Goal: Task Accomplishment & Management: Manage account settings

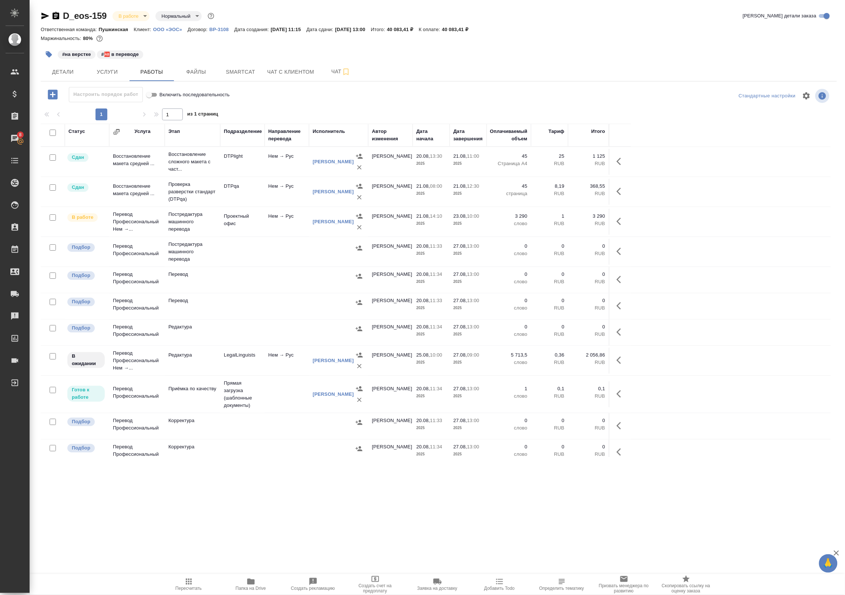
click at [258, 588] on span "Папка на Drive" at bounding box center [251, 588] width 30 height 5
click at [211, 70] on span "Файлы" at bounding box center [196, 71] width 36 height 9
click at [245, 72] on span "Smartcat" at bounding box center [241, 71] width 36 height 9
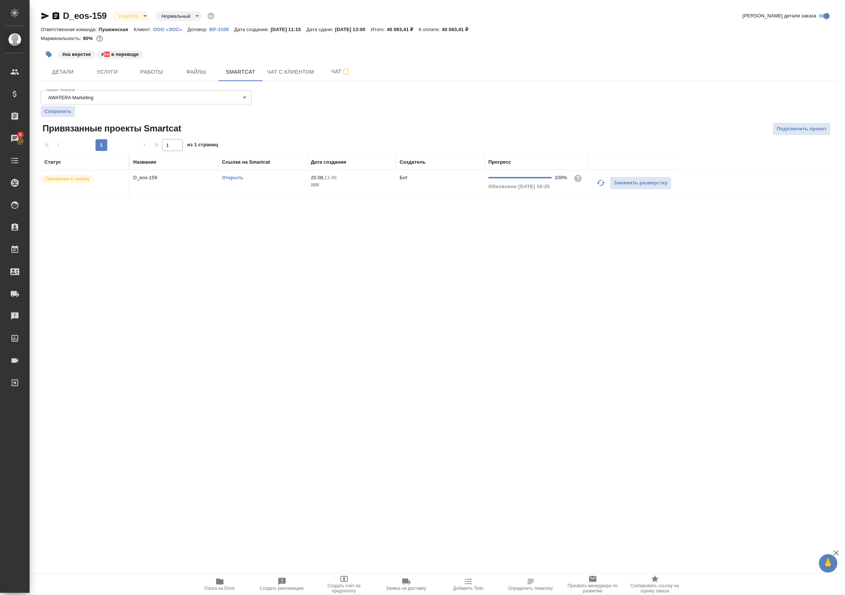
click at [237, 178] on link "Открыть" at bounding box center [232, 178] width 21 height 6
click at [157, 70] on span "Работы" at bounding box center [152, 71] width 36 height 9
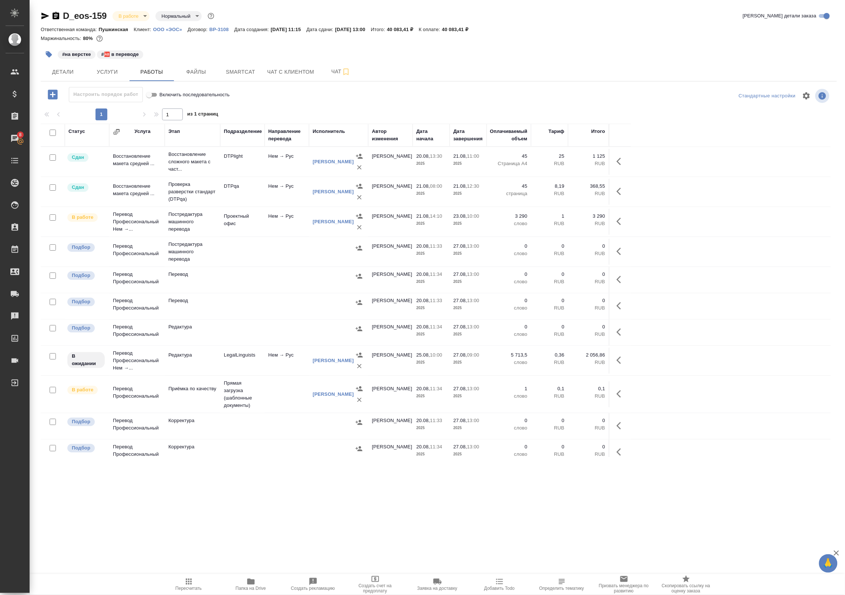
click at [279, 404] on td at bounding box center [287, 394] width 44 height 26
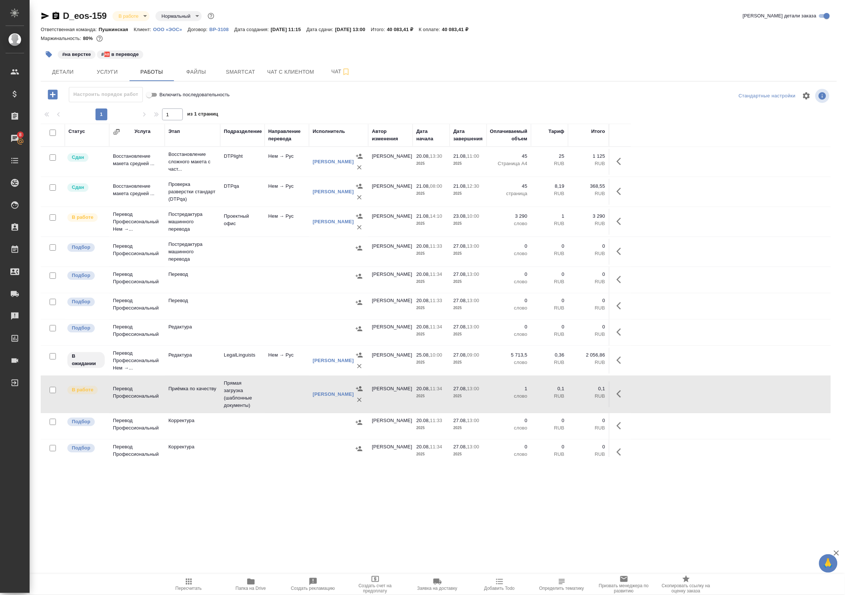
click at [279, 404] on td at bounding box center [287, 394] width 44 height 26
click at [266, 237] on tr "В работе Перевод Профессиональный Нем →... Постредактура машинного перевода Про…" at bounding box center [436, 222] width 790 height 30
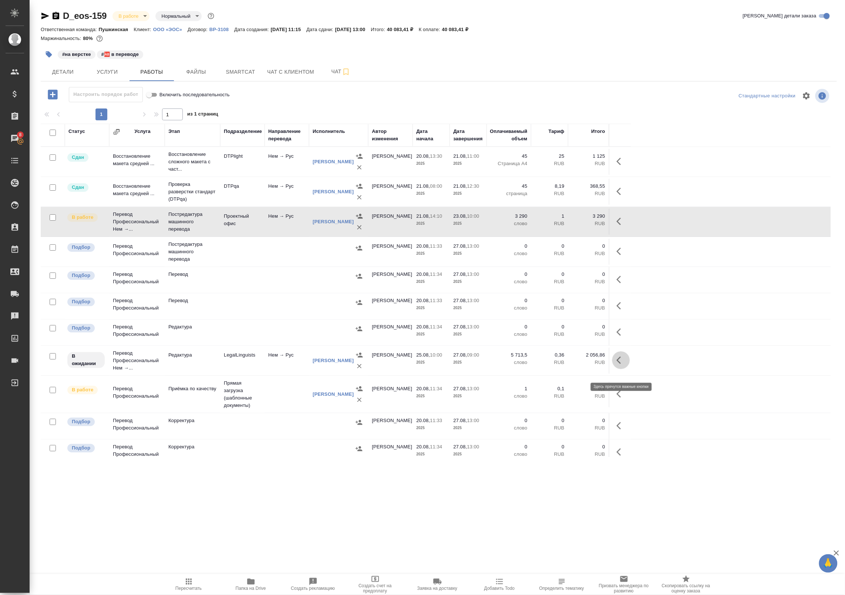
click at [614, 369] on button "button" at bounding box center [621, 360] width 18 height 18
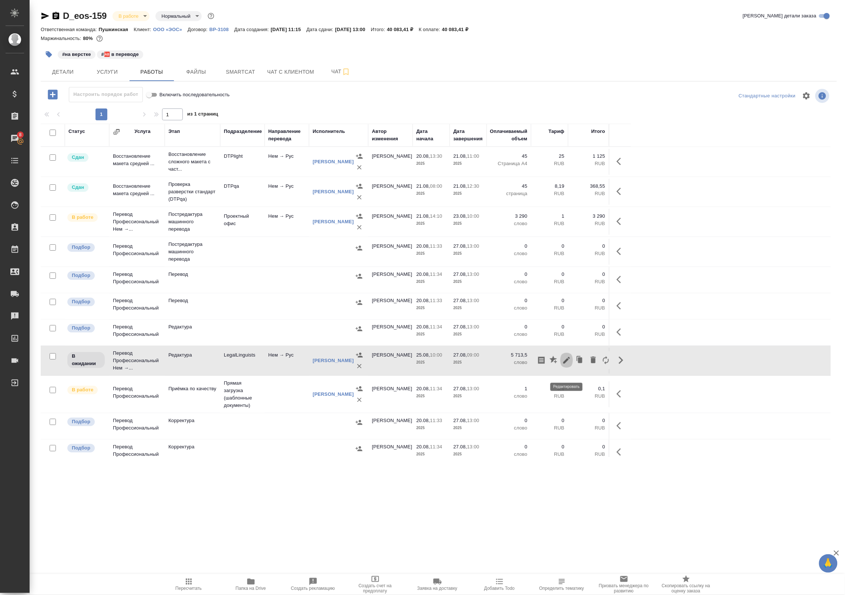
click at [570, 365] on icon "button" at bounding box center [566, 360] width 9 height 9
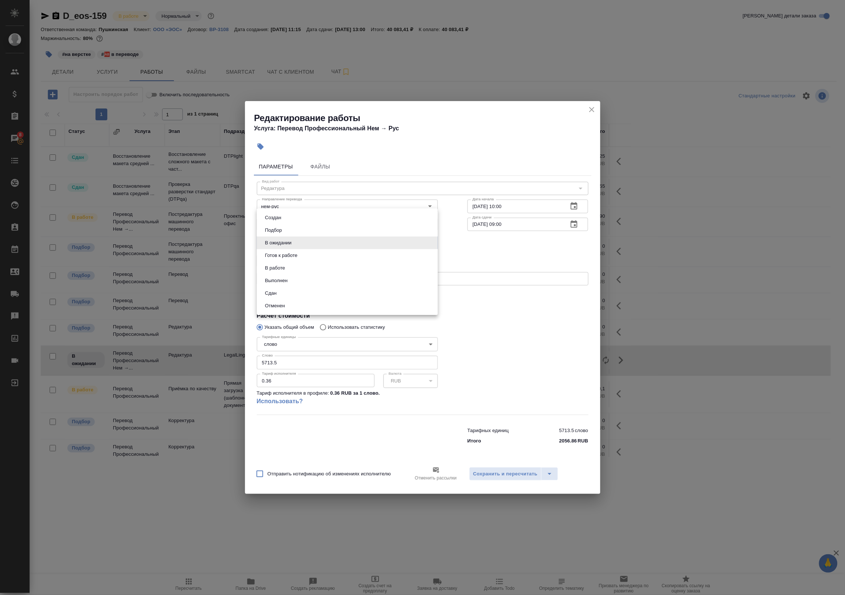
click at [295, 244] on body "🙏 .cls-1 fill:#fff; AWATERA Badanyan Artak Клиенты Спецификации Заказы 8 Чаты T…" at bounding box center [422, 297] width 845 height 595
click at [283, 279] on button "Выполнен" at bounding box center [276, 280] width 27 height 8
type input "completed"
click at [511, 471] on span "Сохранить и пересчитать" at bounding box center [505, 474] width 64 height 9
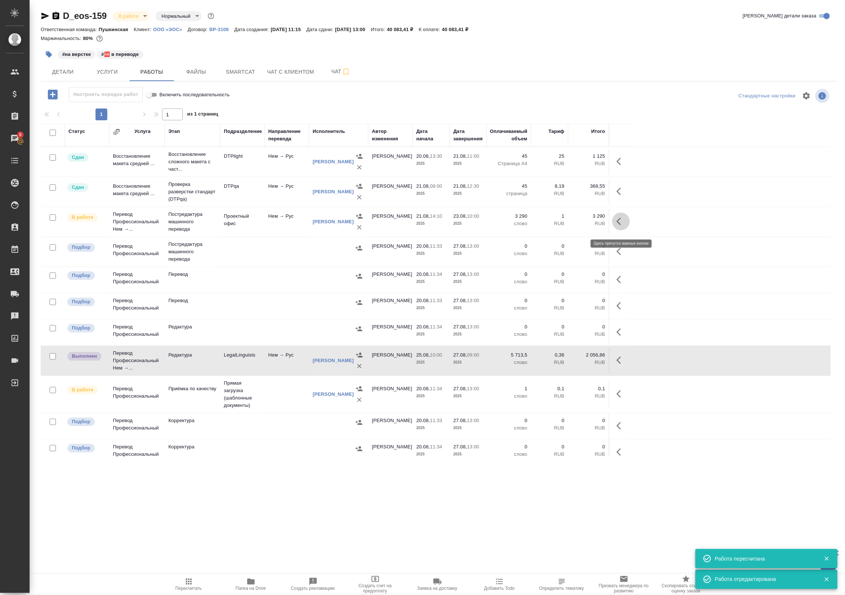
click at [617, 225] on icon "button" at bounding box center [621, 221] width 9 height 9
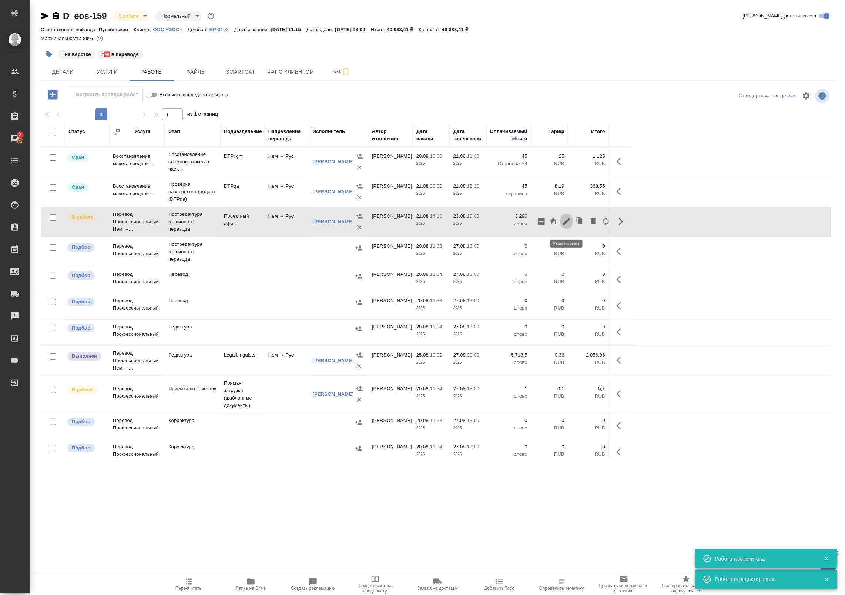
click at [567, 223] on icon "button" at bounding box center [566, 221] width 9 height 9
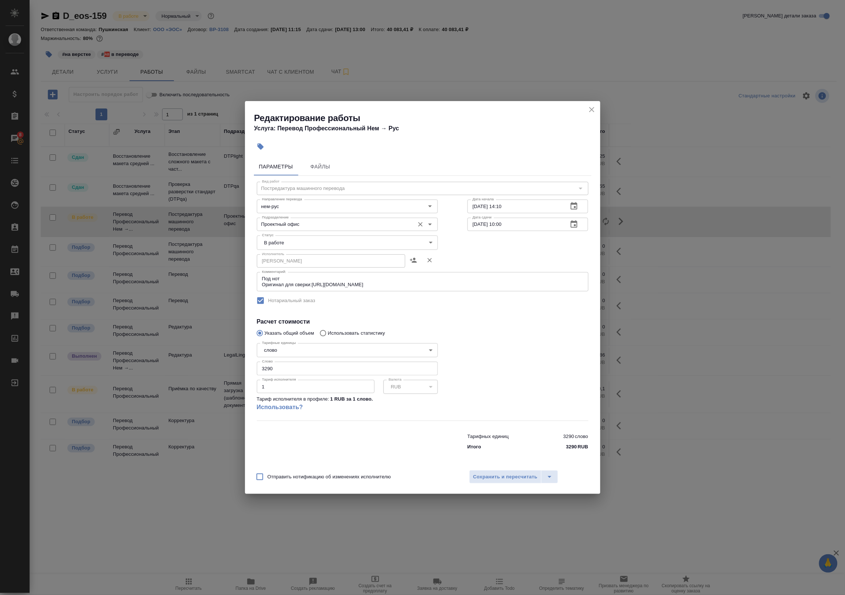
click at [373, 230] on div "Проектный офис Подразделение" at bounding box center [347, 224] width 181 height 13
click at [367, 245] on body "🙏 .cls-1 fill:#fff; AWATERA Badanyan Artak Клиенты Спецификации Заказы 8 Чаты T…" at bounding box center [422, 297] width 845 height 595
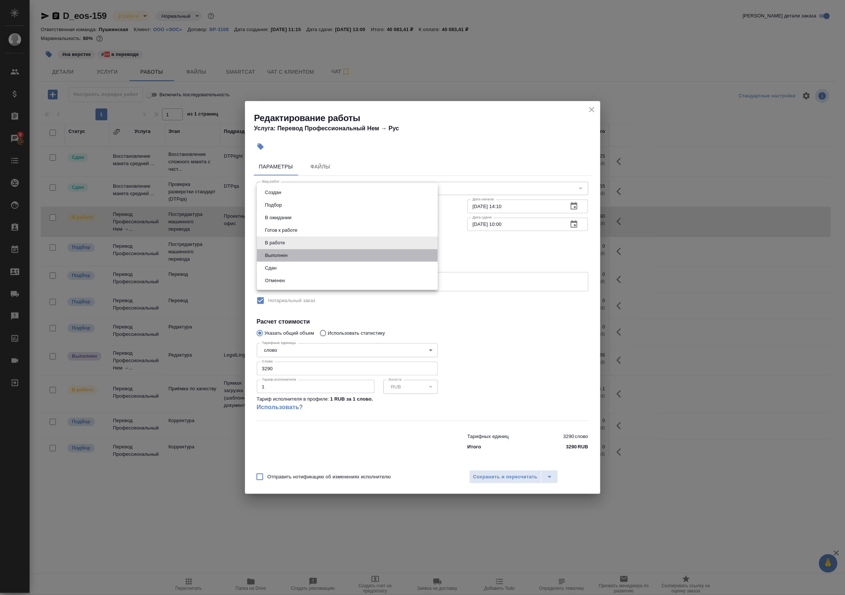
click at [356, 256] on li "Выполнен" at bounding box center [347, 255] width 181 height 13
type input "completed"
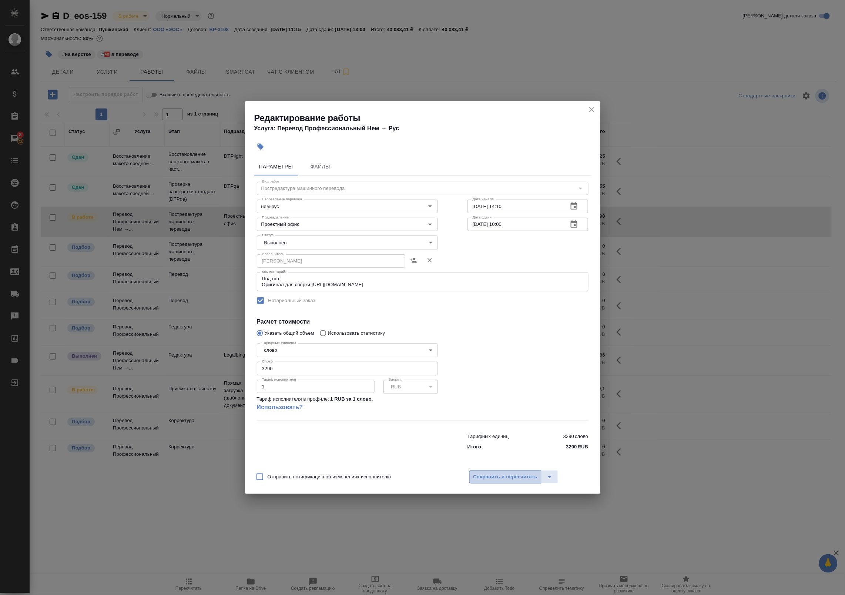
click at [498, 474] on span "Сохранить и пересчитать" at bounding box center [505, 477] width 64 height 9
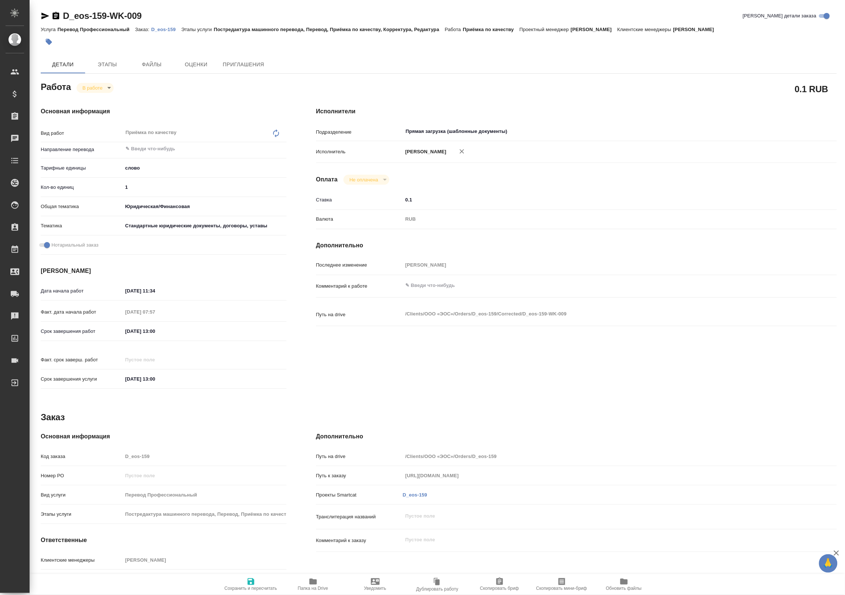
type textarea "x"
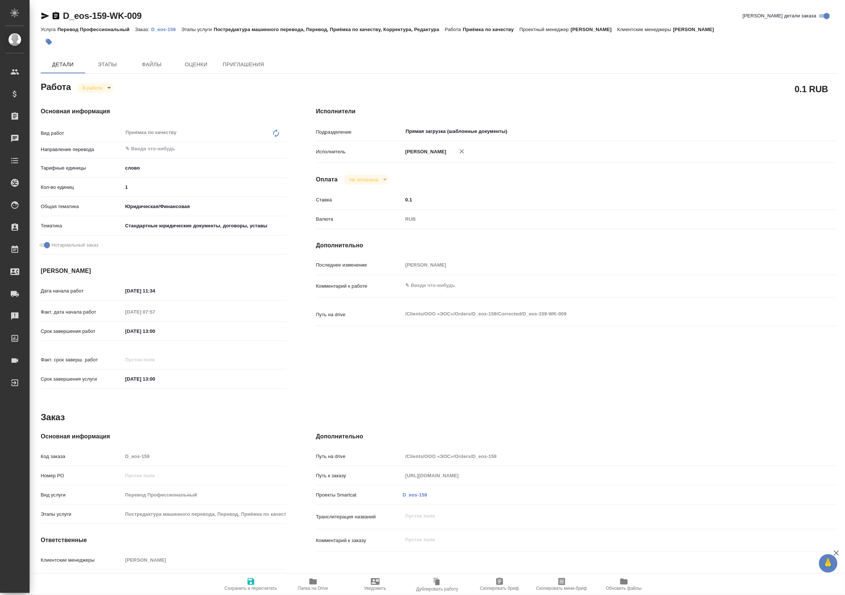
type textarea "x"
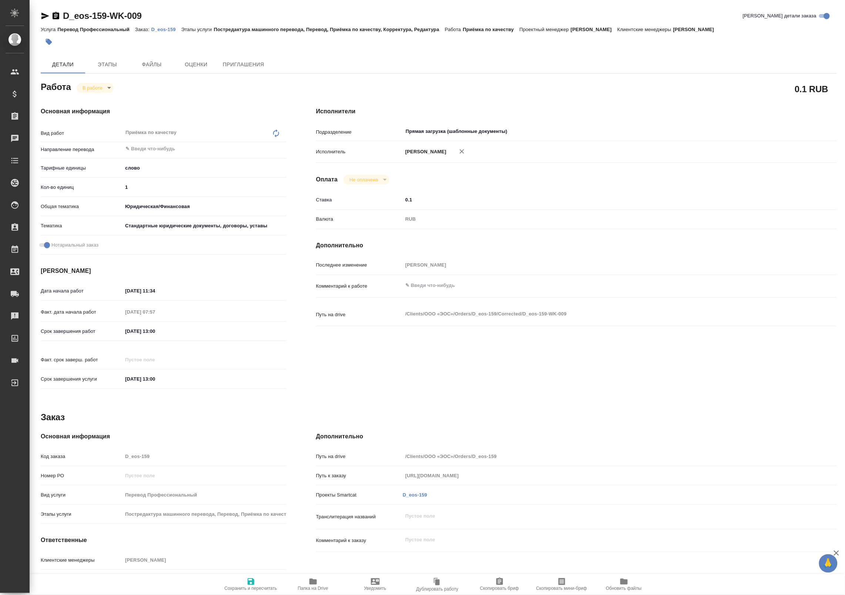
type textarea "x"
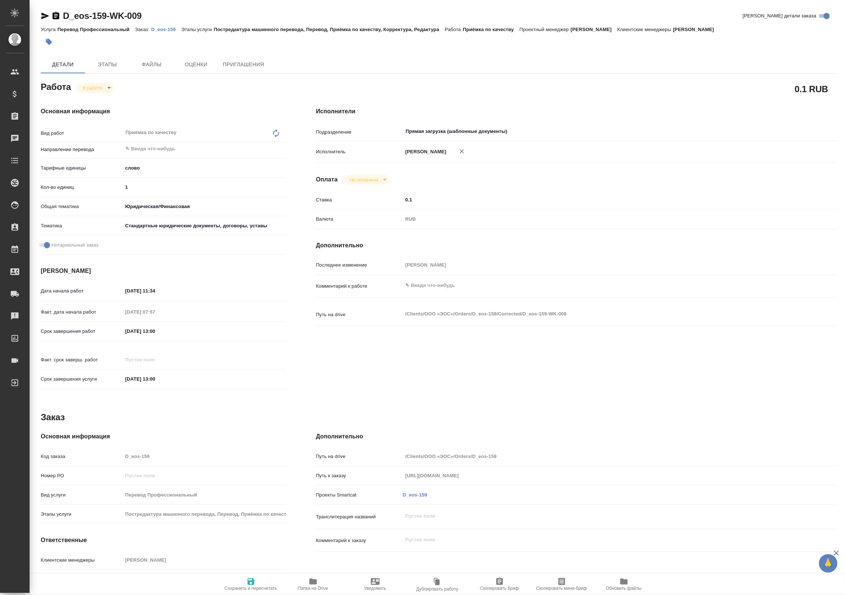
type textarea "x"
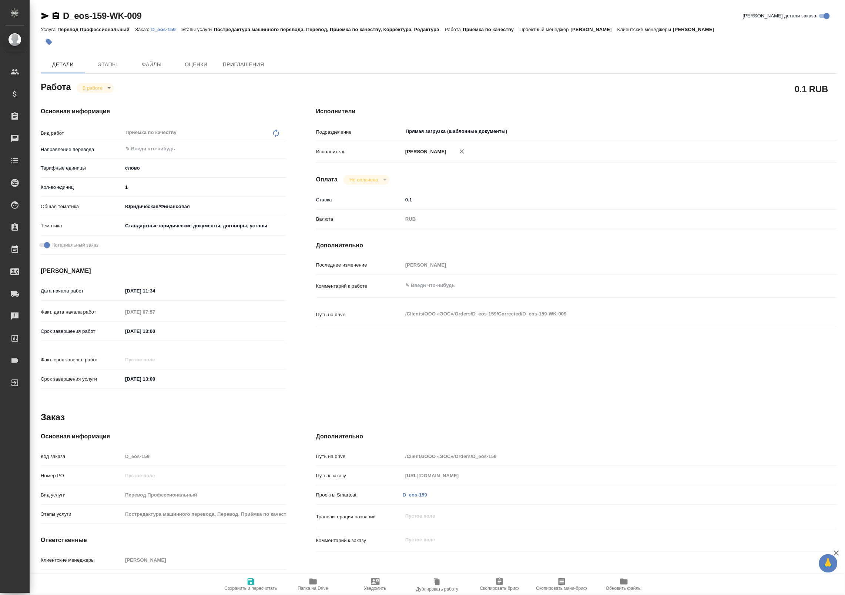
type textarea "x"
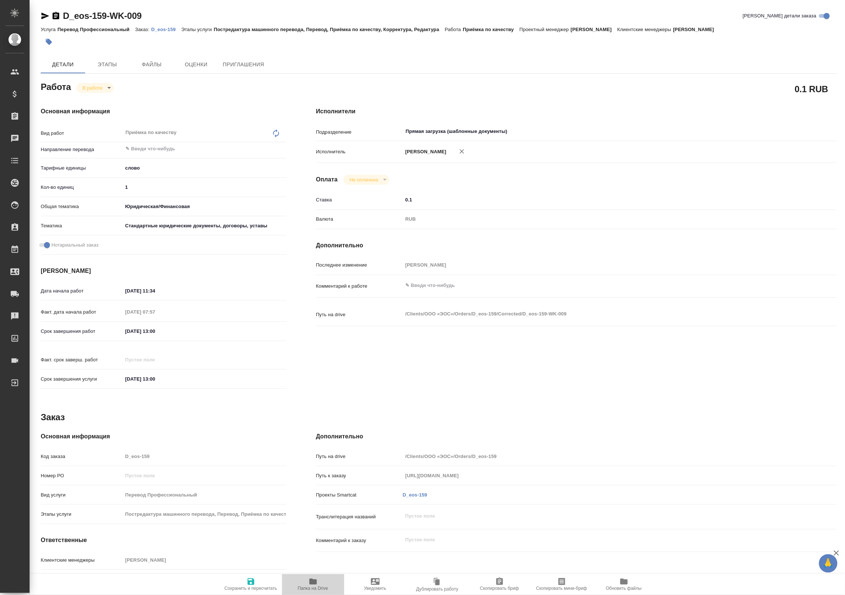
click at [315, 575] on button "Папка на Drive" at bounding box center [313, 584] width 62 height 21
type textarea "x"
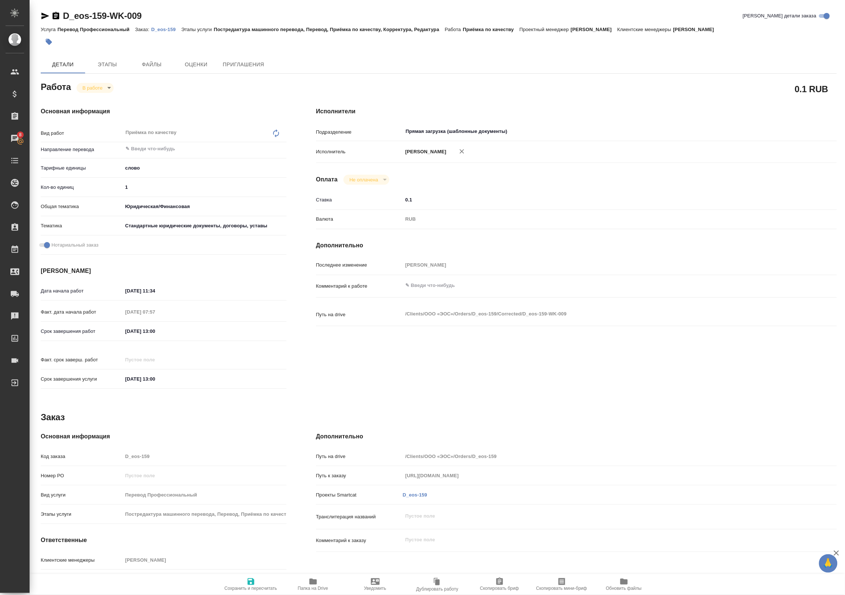
type textarea "x"
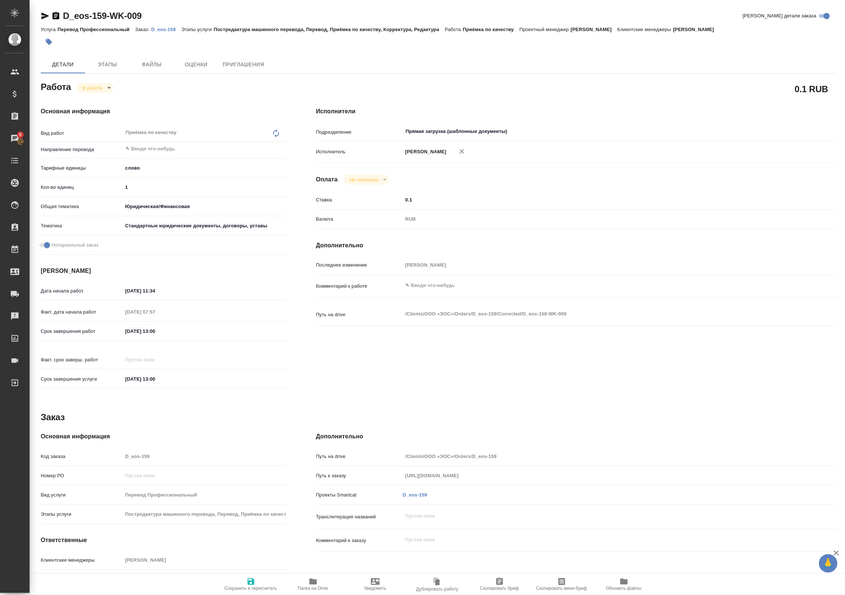
type textarea "x"
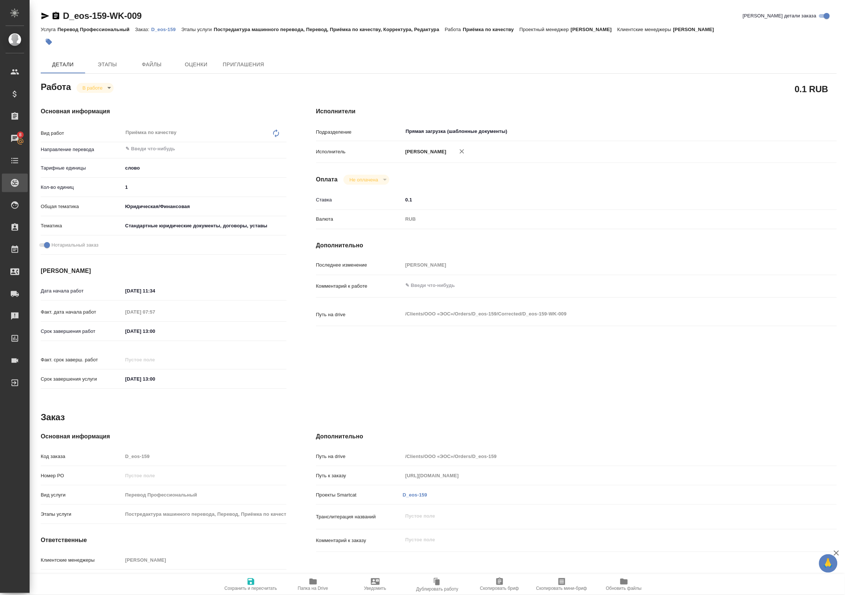
type textarea "x"
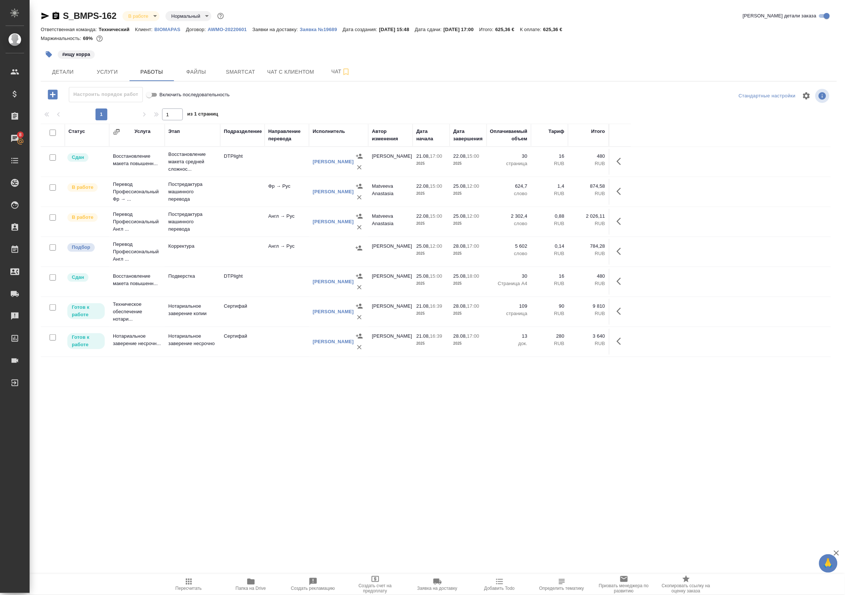
click at [283, 283] on td at bounding box center [287, 282] width 44 height 26
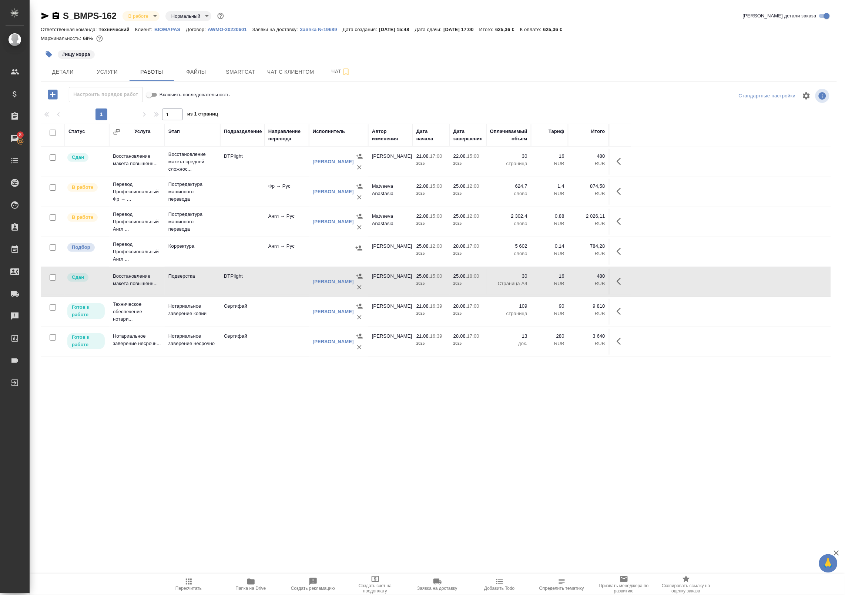
click at [271, 282] on td at bounding box center [287, 282] width 44 height 26
click at [174, 382] on div "Статус Услуга Этап Подразделение Направление перевода Исполнитель Автор изменен…" at bounding box center [436, 290] width 790 height 333
click at [680, 472] on div "S_BMPS-162 В работе inProgress Нормальный normal Кратко детали заказа Ответстве…" at bounding box center [439, 238] width 804 height 476
click at [56, 97] on icon "button" at bounding box center [53, 95] width 10 height 10
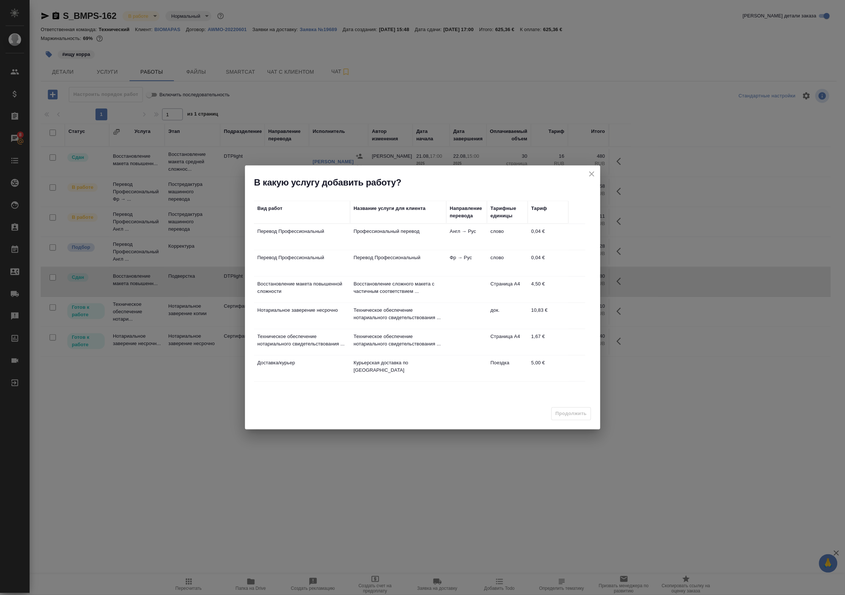
click at [367, 236] on td "Профессиональный перевод" at bounding box center [398, 237] width 96 height 26
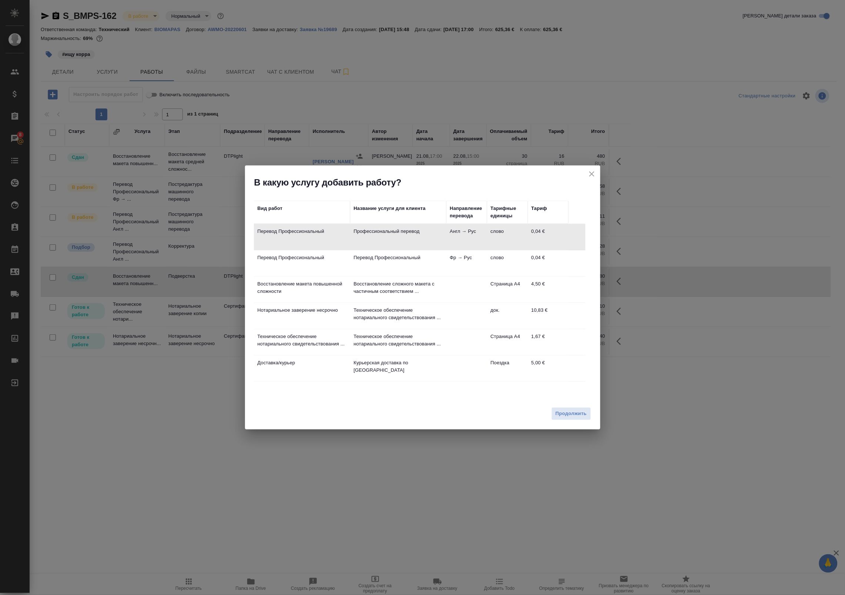
click at [350, 266] on td "Перевод Профессиональный" at bounding box center [398, 263] width 96 height 26
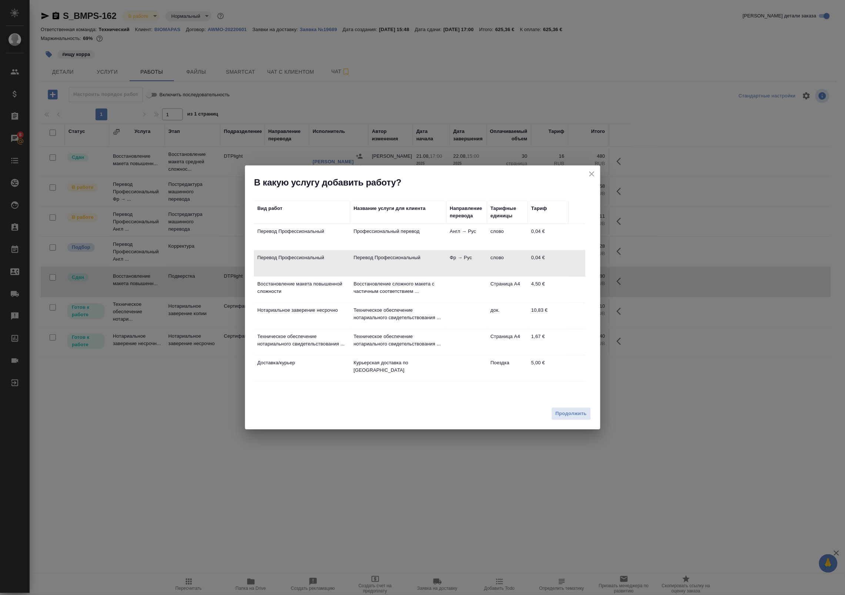
click at [339, 242] on td "Перевод Профессиональный" at bounding box center [302, 237] width 96 height 26
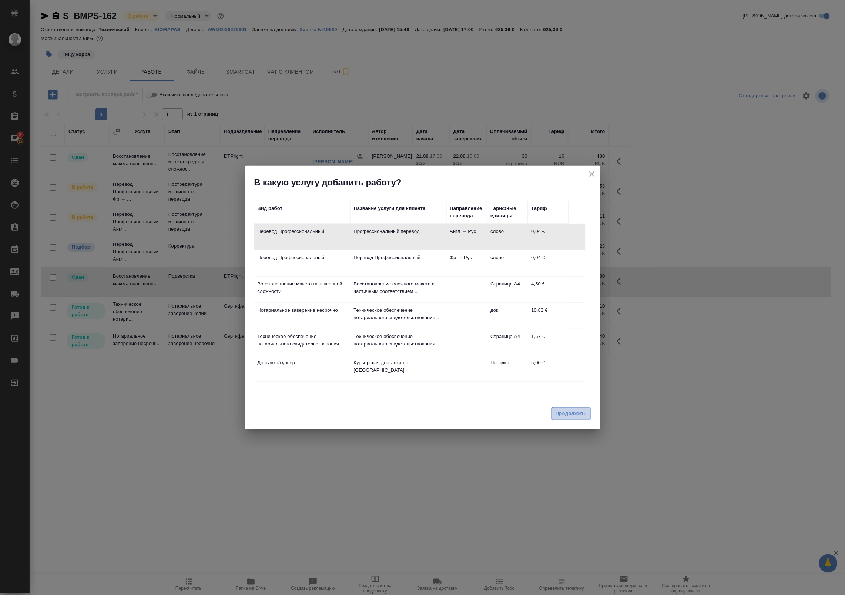
click at [562, 413] on span "Продолжить" at bounding box center [570, 413] width 31 height 9
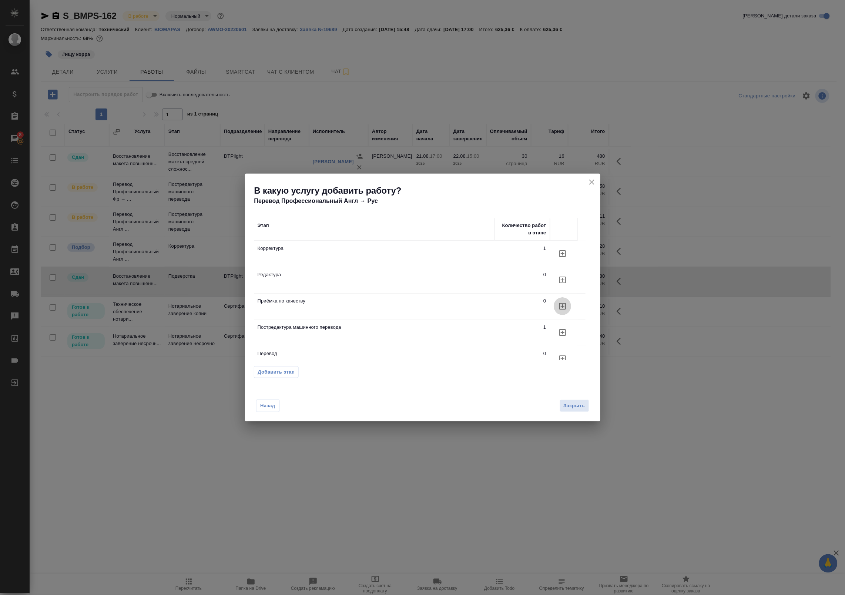
click at [560, 306] on icon "button" at bounding box center [562, 306] width 7 height 7
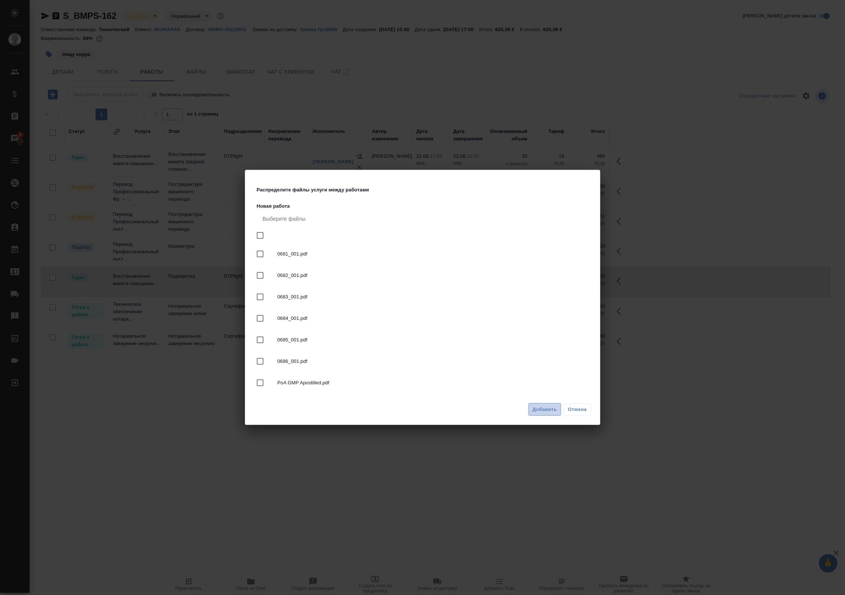
click at [541, 412] on span "Добавить" at bounding box center [545, 409] width 24 height 9
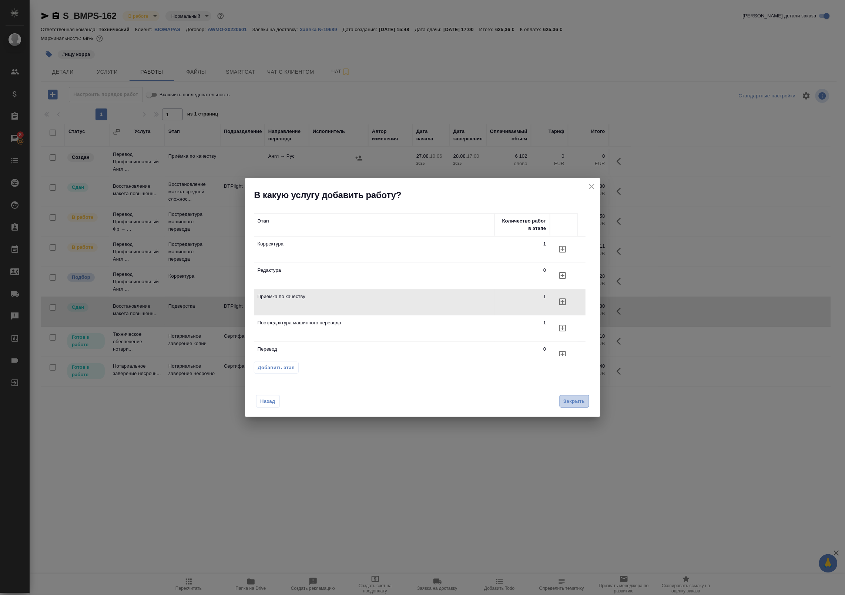
click at [571, 399] on span "Закрыть" at bounding box center [574, 401] width 21 height 9
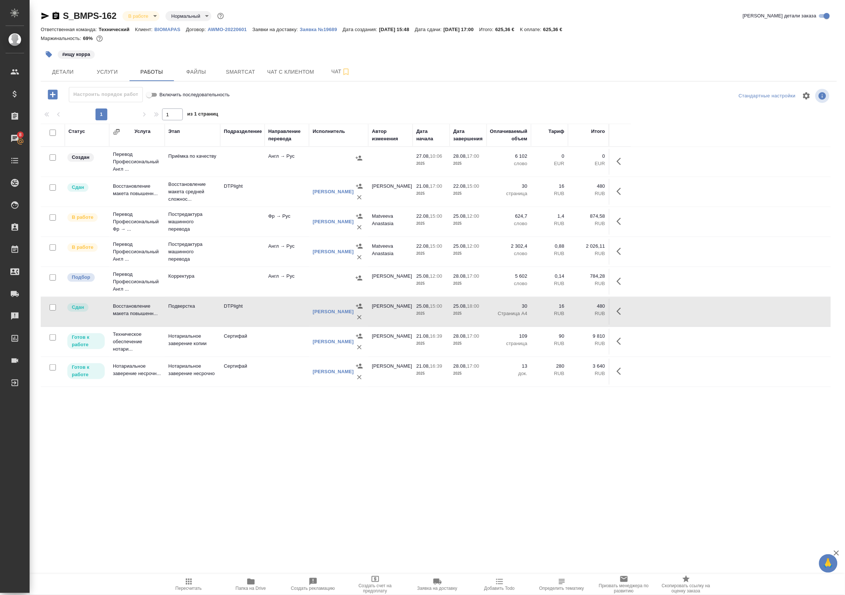
click at [323, 158] on div at bounding box center [339, 157] width 52 height 11
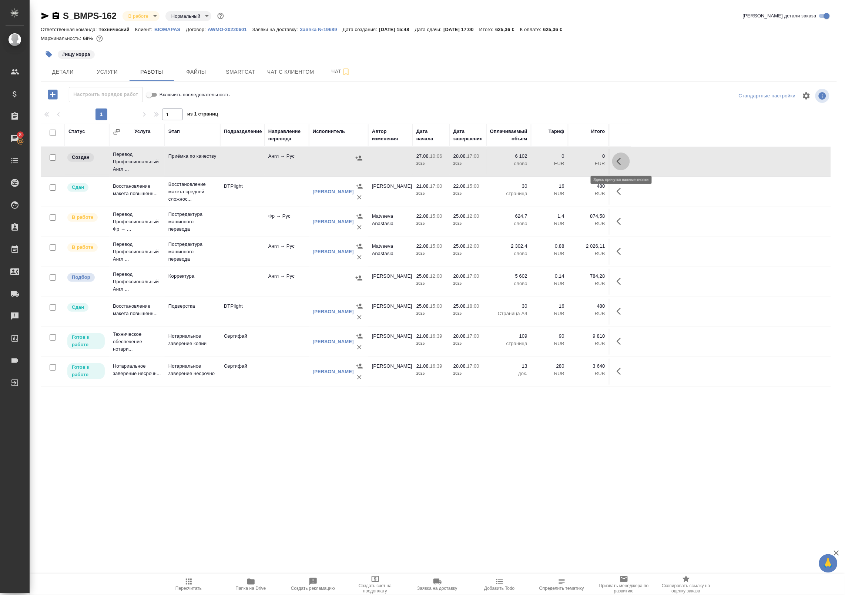
click at [620, 164] on icon "button" at bounding box center [621, 161] width 9 height 9
click at [567, 160] on icon "button" at bounding box center [566, 161] width 7 height 7
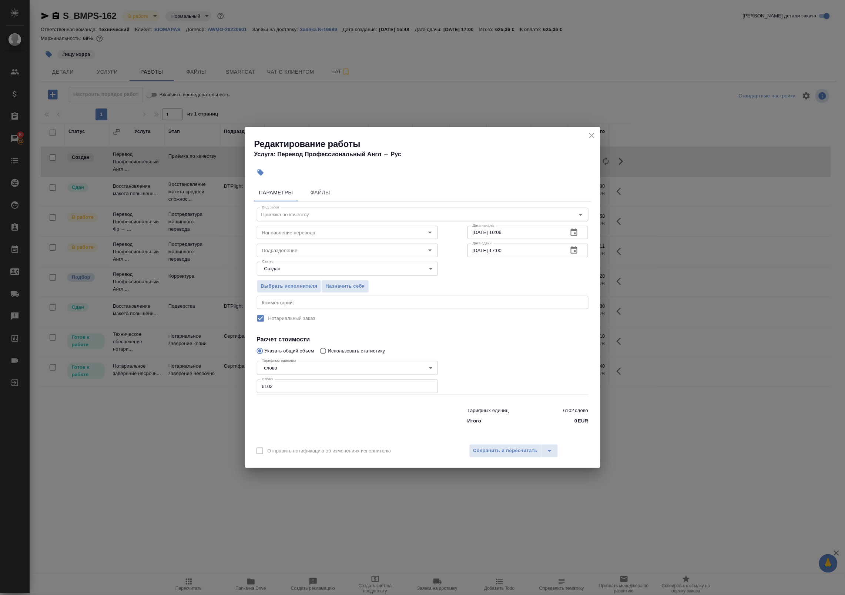
type input "англ-рус"
click at [282, 248] on input "Подразделение" at bounding box center [335, 250] width 152 height 9
type input "пряма"
drag, startPoint x: 290, startPoint y: 382, endPoint x: 178, endPoint y: 383, distance: 111.8
click at [178, 383] on div "Редактирование работы Услуга: Перевод Профессиональный Англ → Рус Параметры Фай…" at bounding box center [422, 297] width 845 height 595
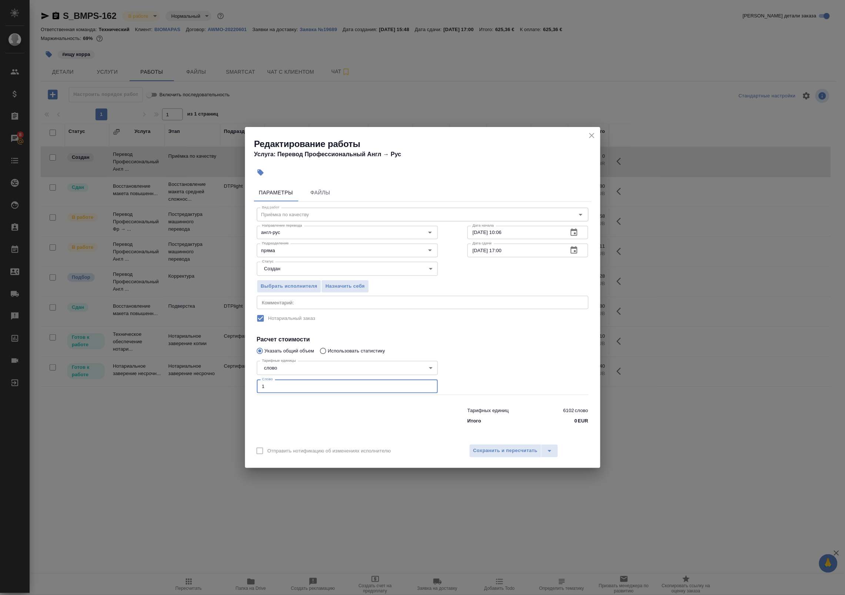
type input "1"
click at [572, 247] on icon "button" at bounding box center [574, 249] width 7 height 7
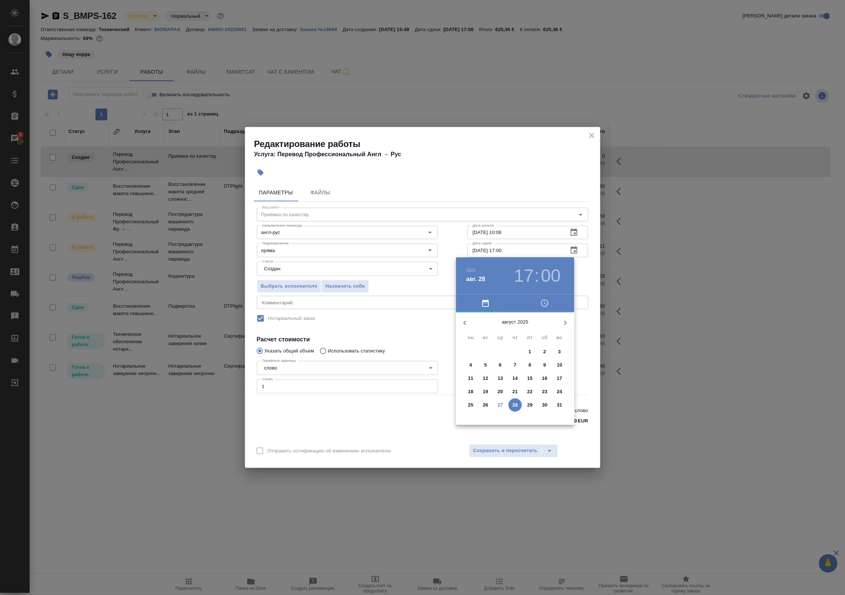
click at [498, 404] on p "27" at bounding box center [501, 404] width 6 height 7
type input "27.08.2025 17:00"
click at [593, 421] on div at bounding box center [422, 297] width 845 height 595
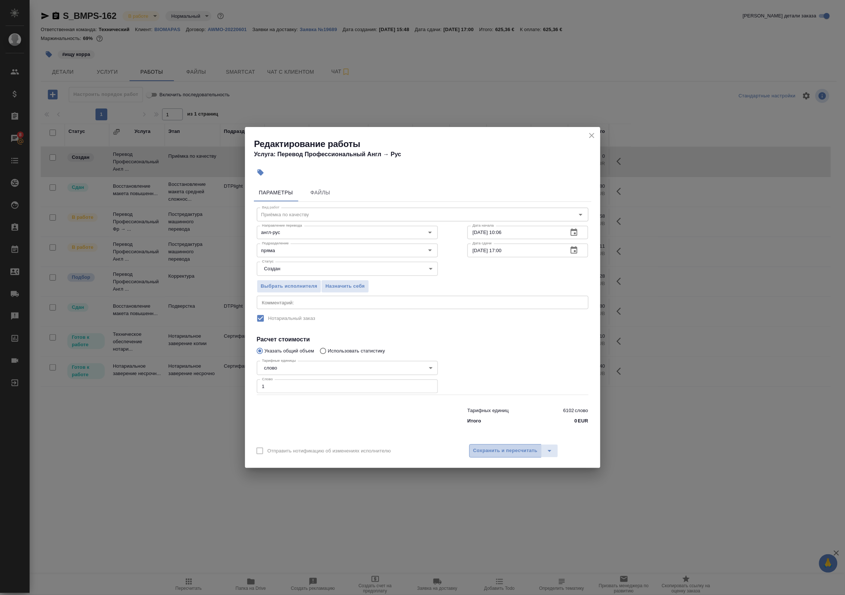
click at [521, 452] on span "Сохранить и пересчитать" at bounding box center [505, 450] width 64 height 9
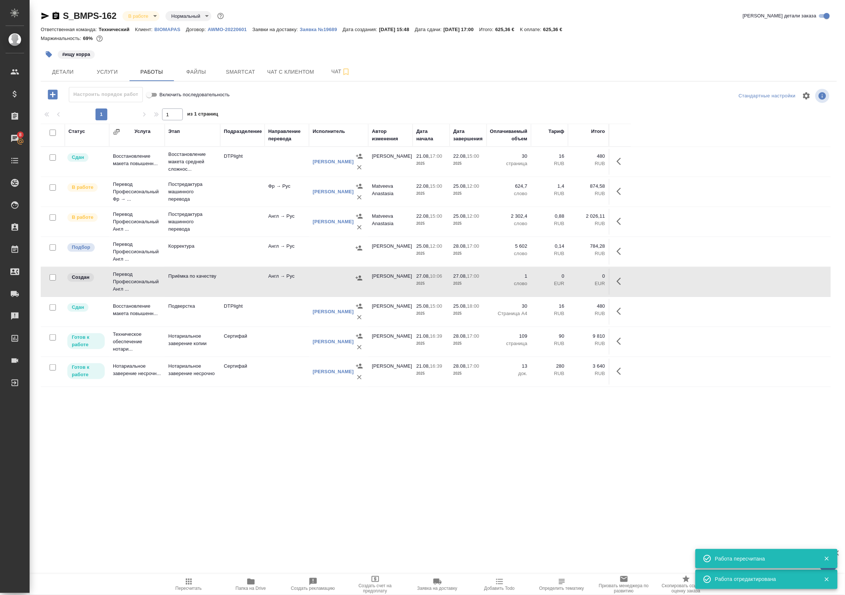
click at [276, 229] on td "Англ → Рус" at bounding box center [287, 222] width 44 height 26
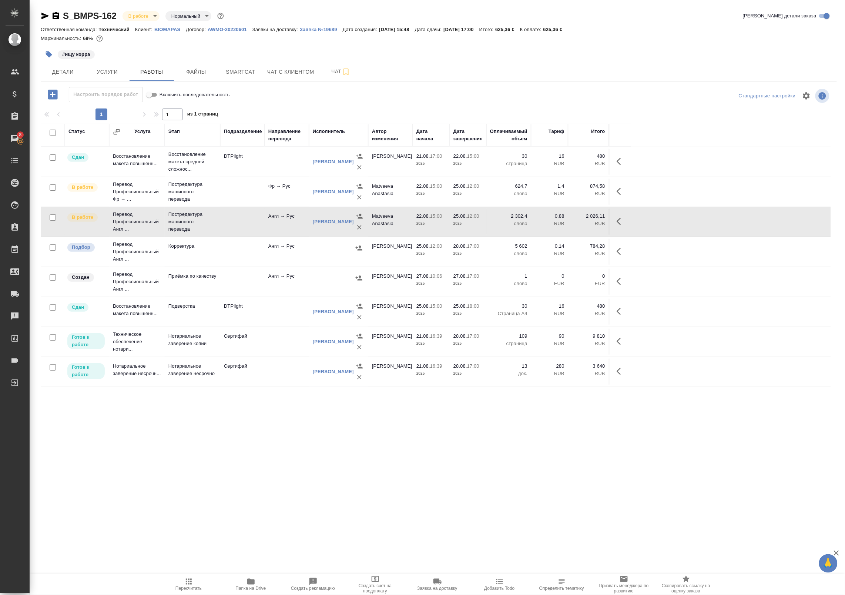
click at [269, 250] on td "Англ → Рус" at bounding box center [287, 252] width 44 height 26
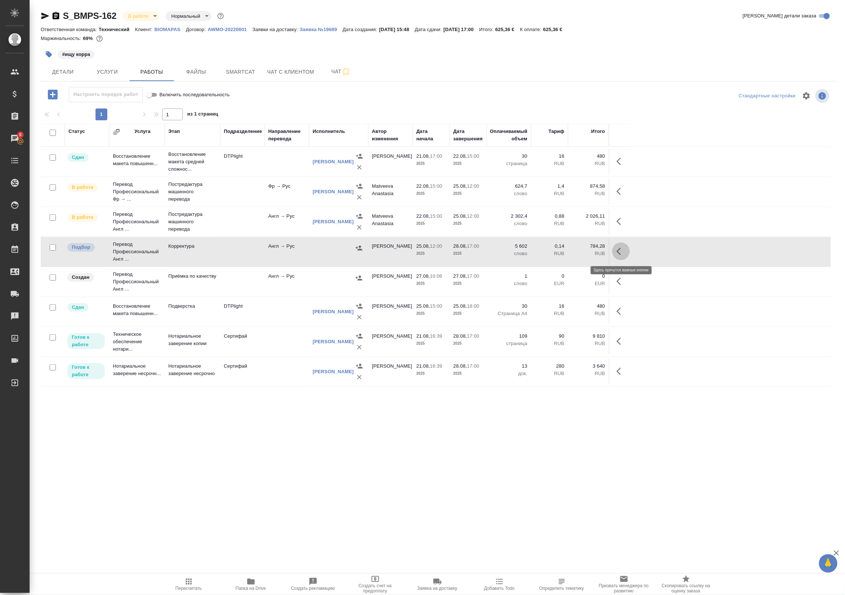
click at [615, 253] on button "button" at bounding box center [621, 251] width 18 height 18
click at [566, 250] on icon "button" at bounding box center [566, 251] width 9 height 9
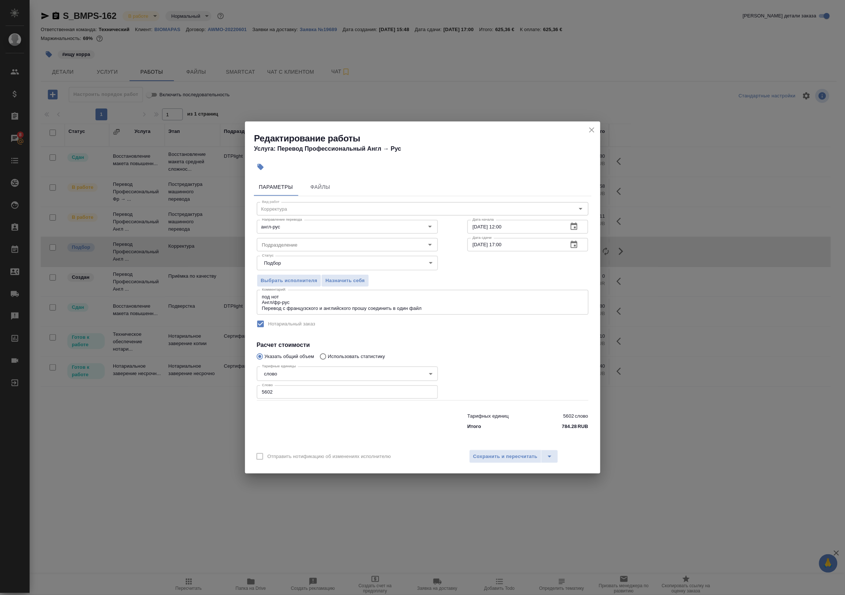
click at [357, 303] on textarea "под нот Англ/фр-рус Перевод с французского и английского прошу соединить в один…" at bounding box center [422, 302] width 321 height 17
click at [593, 130] on icon "close" at bounding box center [591, 129] width 9 height 9
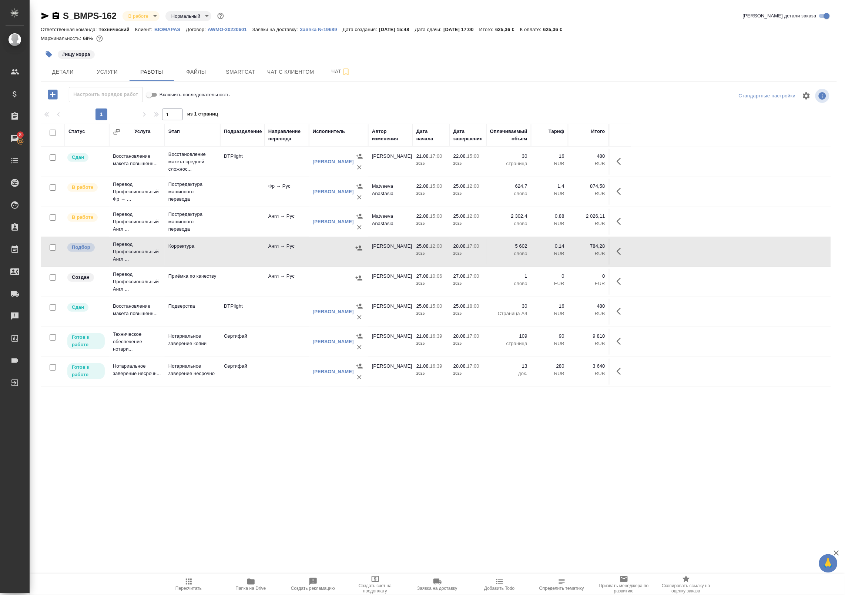
click at [292, 154] on td at bounding box center [287, 162] width 44 height 26
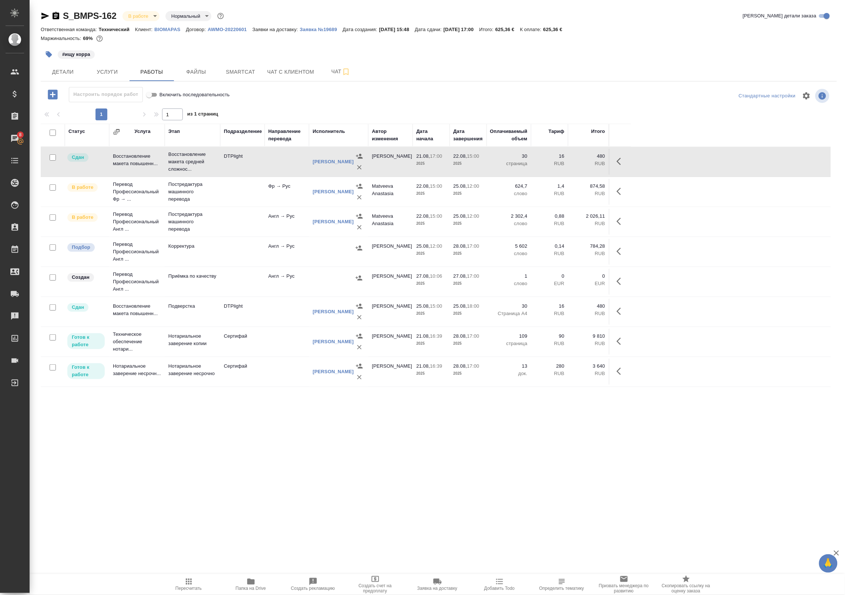
click at [289, 198] on td "Фр → Рус" at bounding box center [287, 192] width 44 height 26
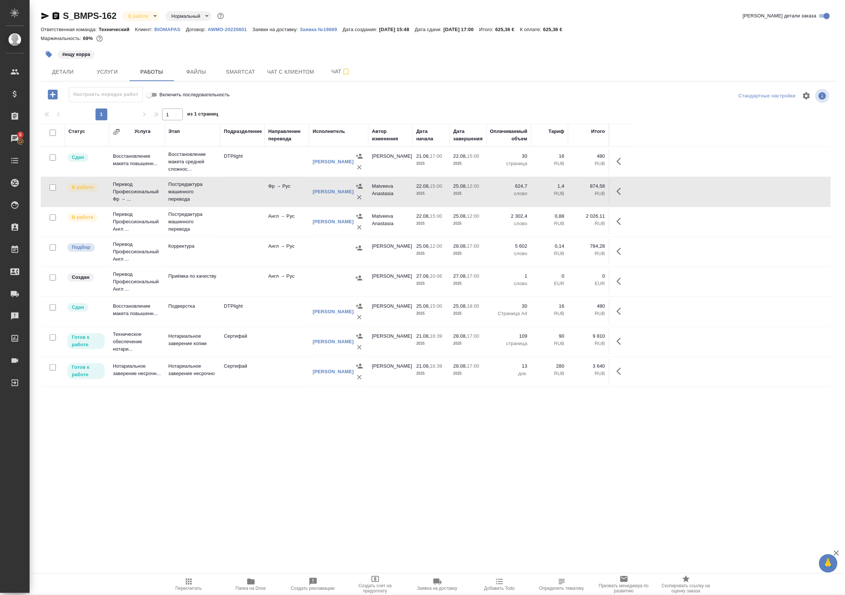
click at [265, 272] on td "Англ → Рус" at bounding box center [287, 282] width 44 height 26
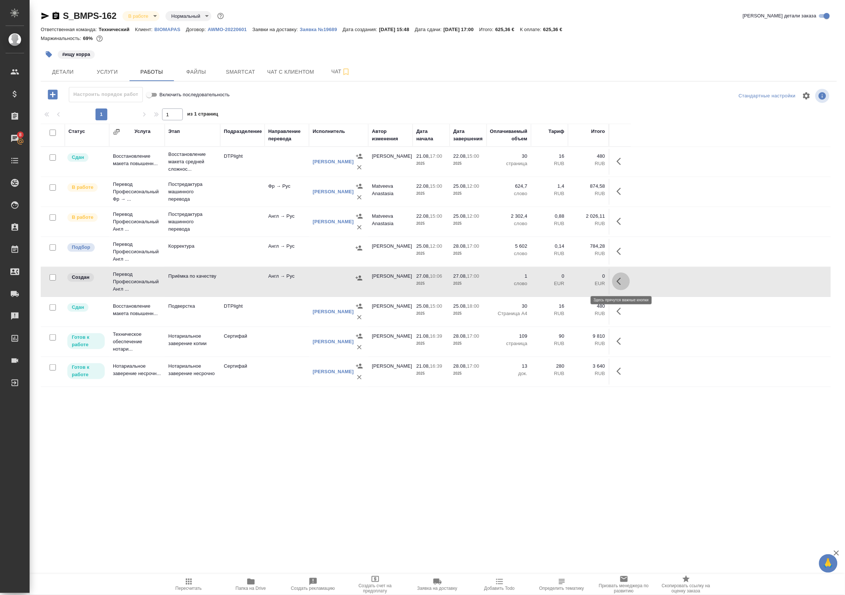
click at [628, 284] on button "button" at bounding box center [621, 281] width 18 height 18
click at [562, 283] on icon "button" at bounding box center [566, 281] width 9 height 9
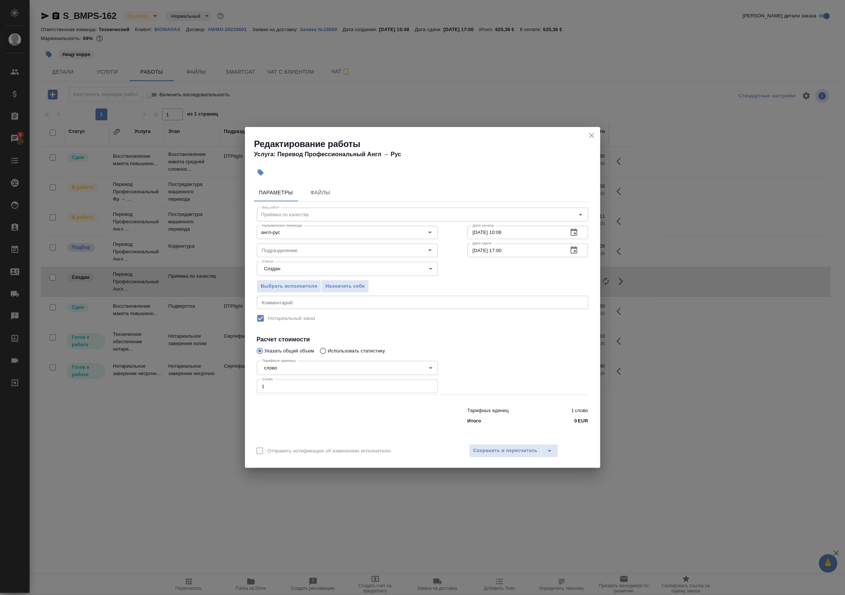
click at [305, 298] on div "x Комментарий:" at bounding box center [423, 302] width 332 height 13
paste textarea "под нот Англ/фр-рус Перевод с французского и английского прошу соединить в один…"
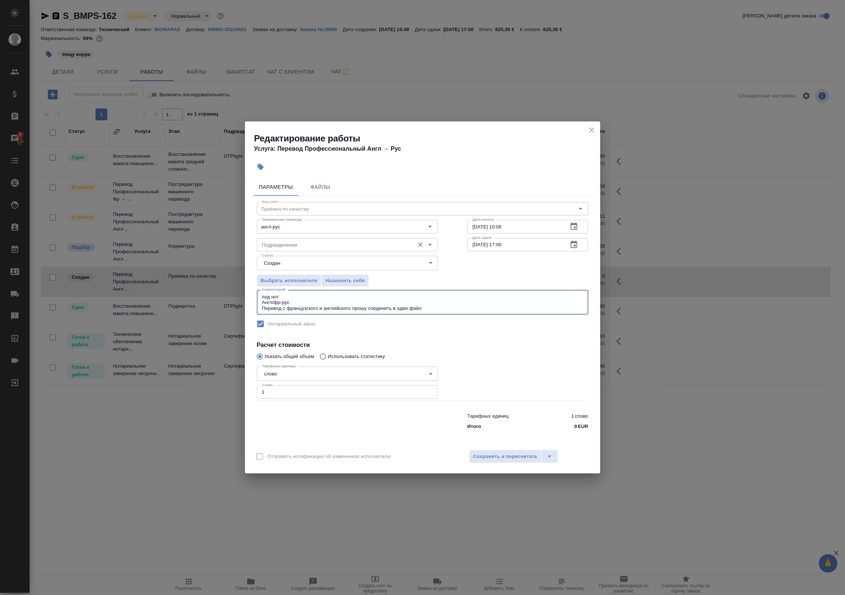
type textarea "под нот Англ/фр-рус Перевод с французского и английского прошу соединить в один…"
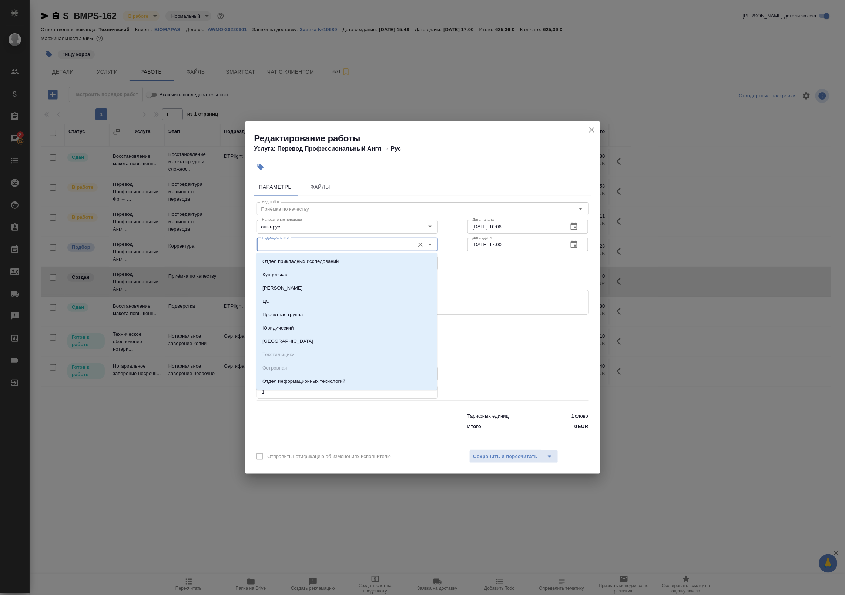
click at [274, 246] on input "Подразделение" at bounding box center [335, 244] width 152 height 9
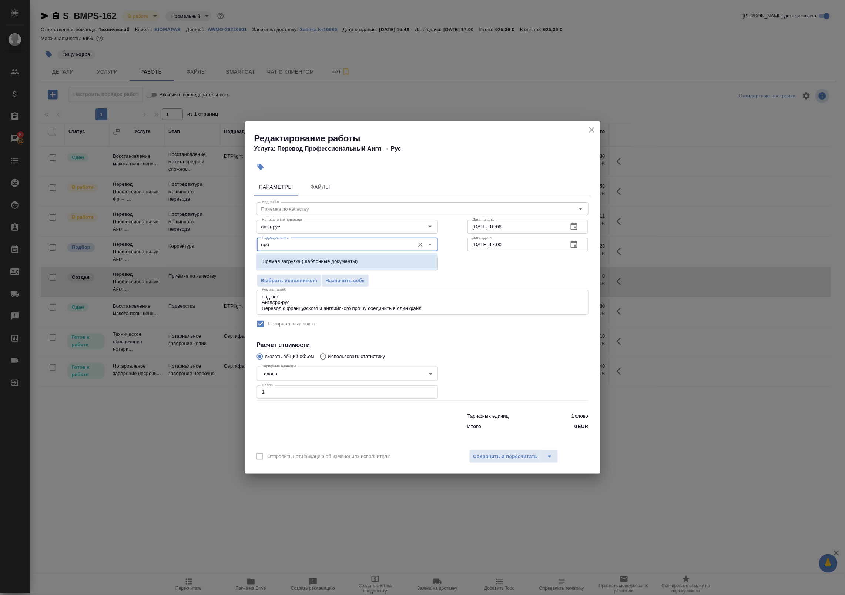
click at [294, 267] on li "Прямая загрузка (шаблонные документы)" at bounding box center [346, 261] width 181 height 13
type input "Прямая загрузка (шаблонные документы)"
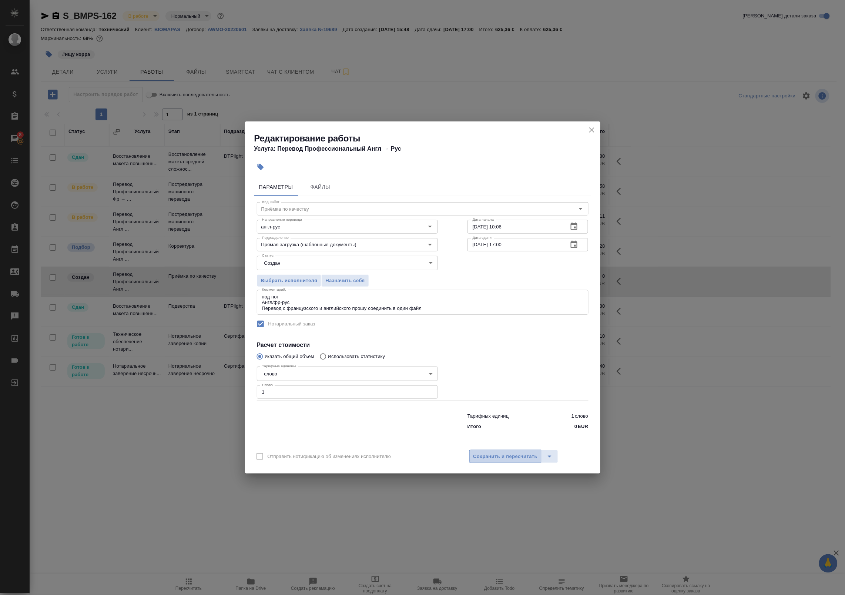
click at [510, 456] on span "Сохранить и пересчитать" at bounding box center [505, 456] width 64 height 9
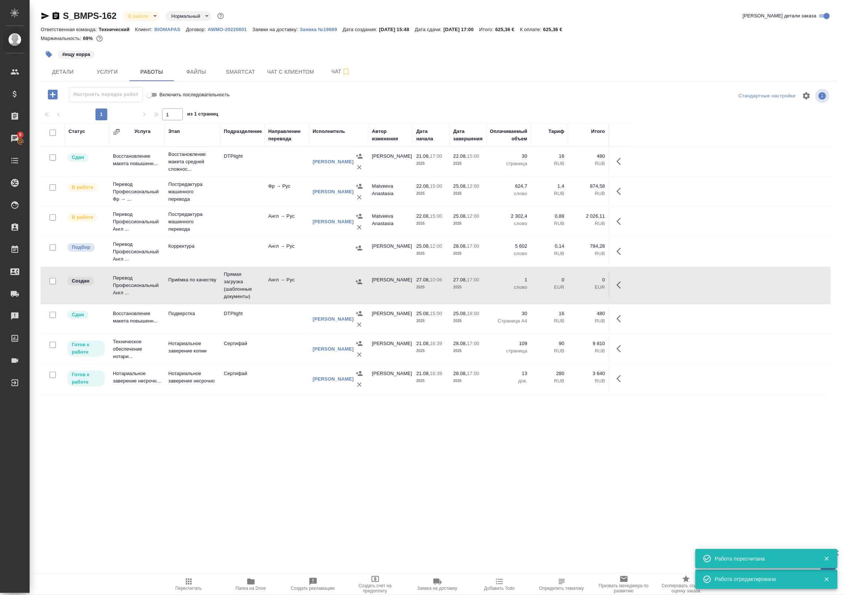
click at [217, 281] on td "Приёмка по качеству" at bounding box center [193, 285] width 56 height 26
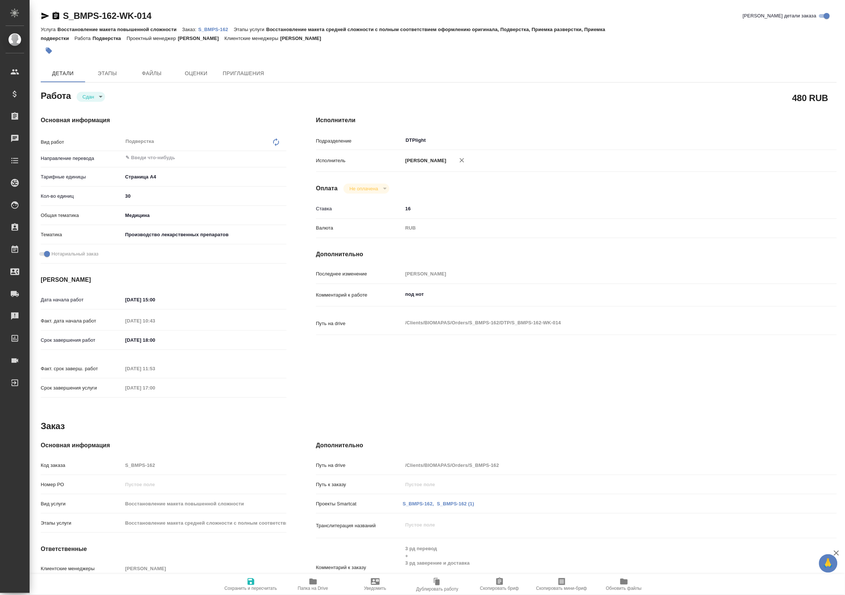
type textarea "x"
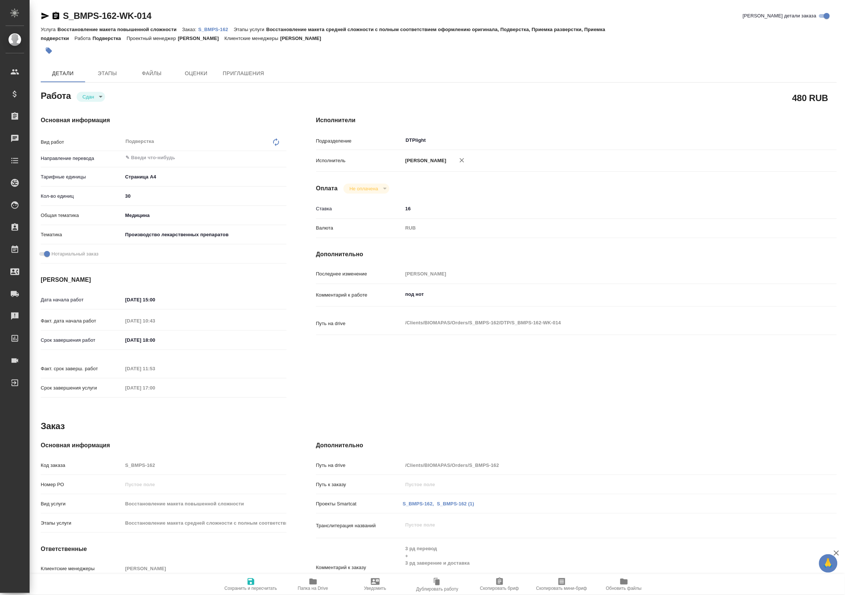
type textarea "x"
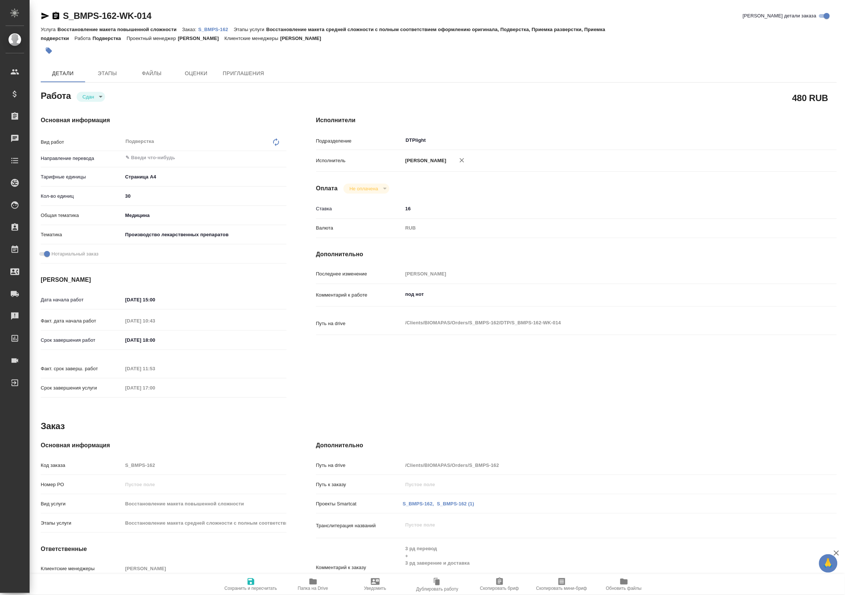
type textarea "x"
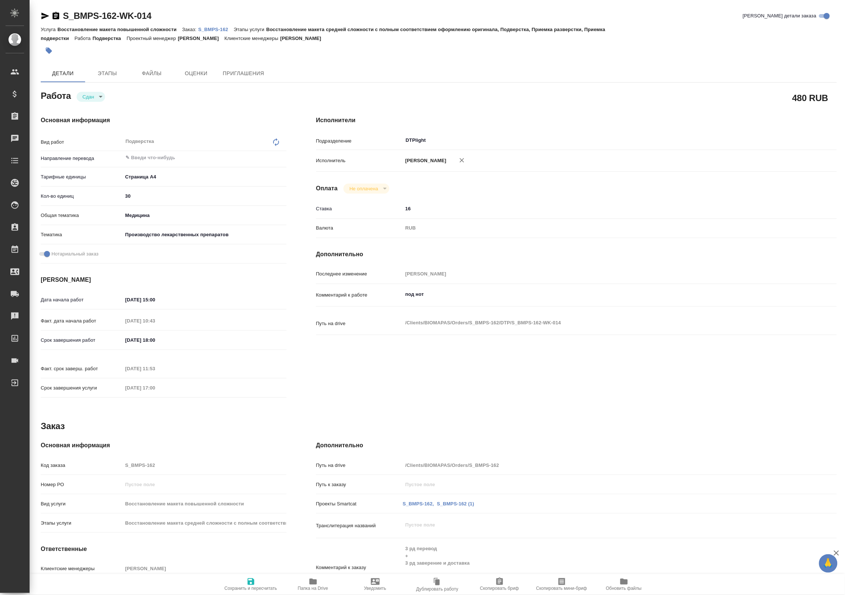
type textarea "x"
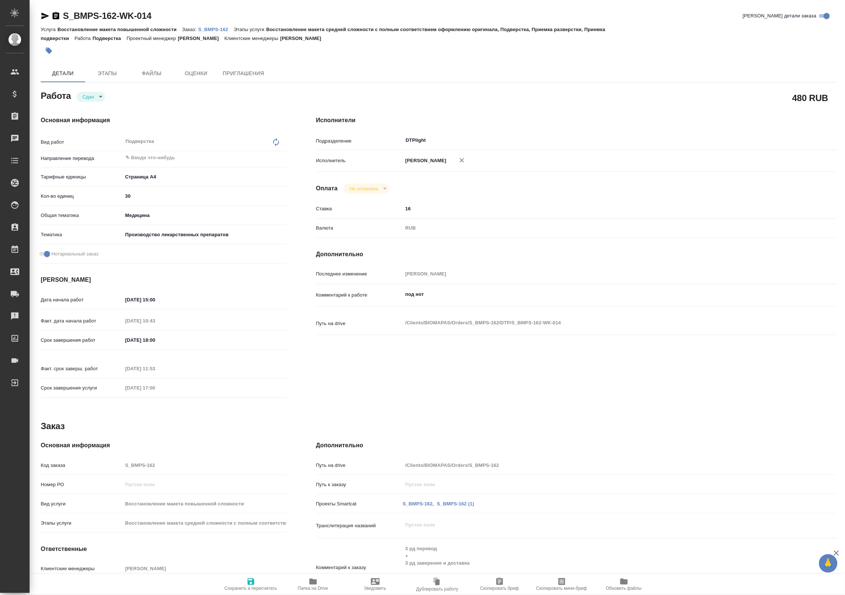
type textarea "x"
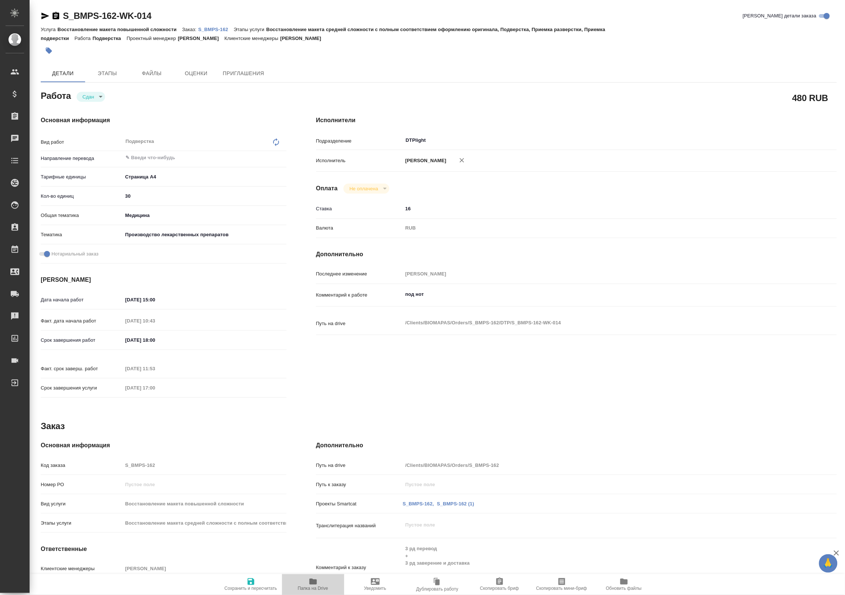
click at [309, 575] on button "Папка на Drive" at bounding box center [313, 584] width 62 height 21
type textarea "x"
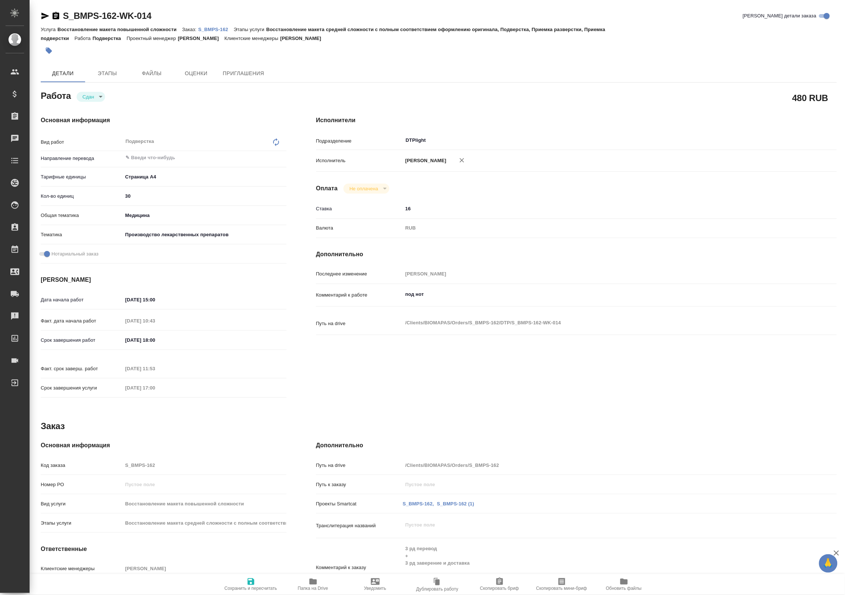
type textarea "x"
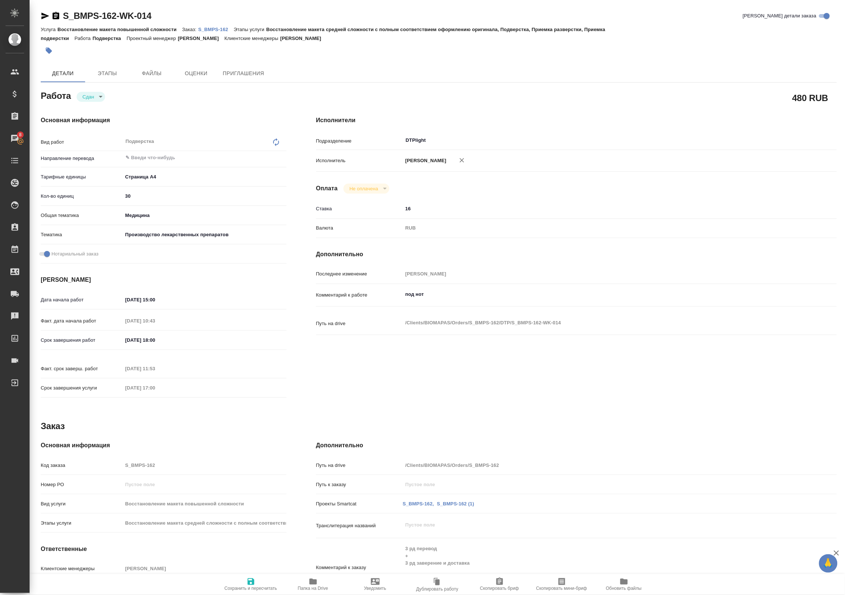
type textarea "x"
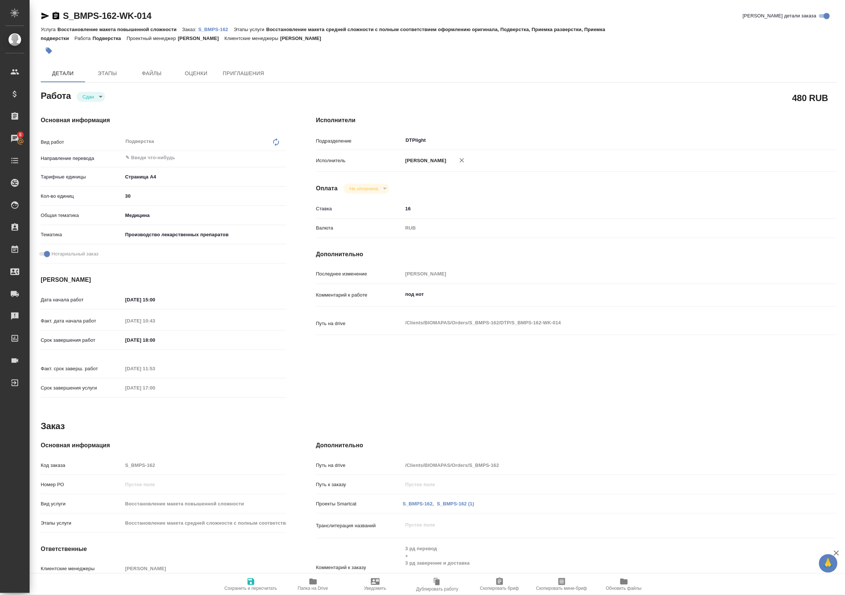
type textarea "x"
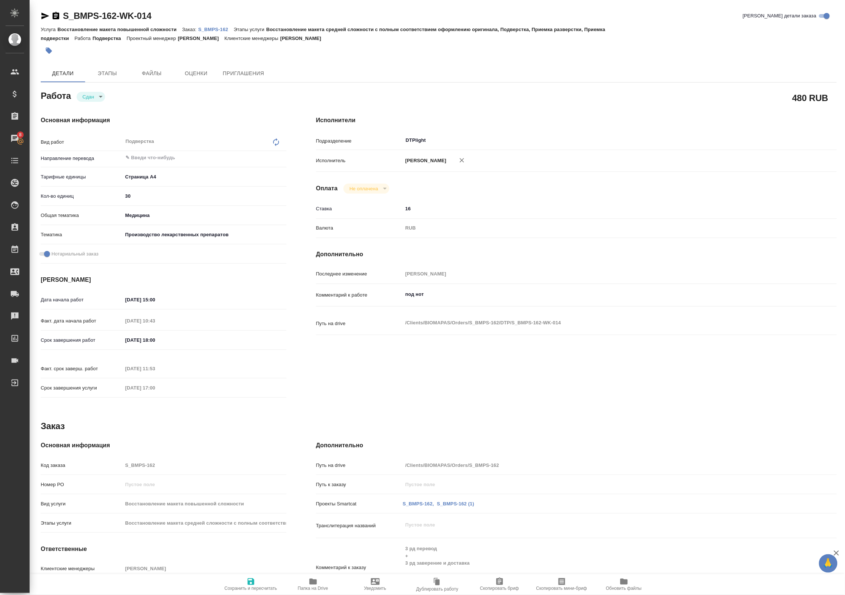
type textarea "x"
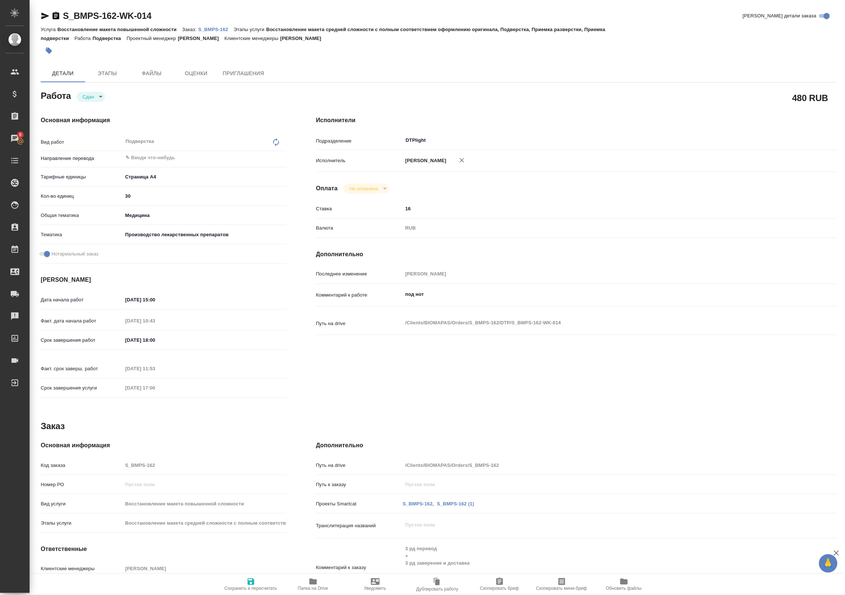
type textarea "x"
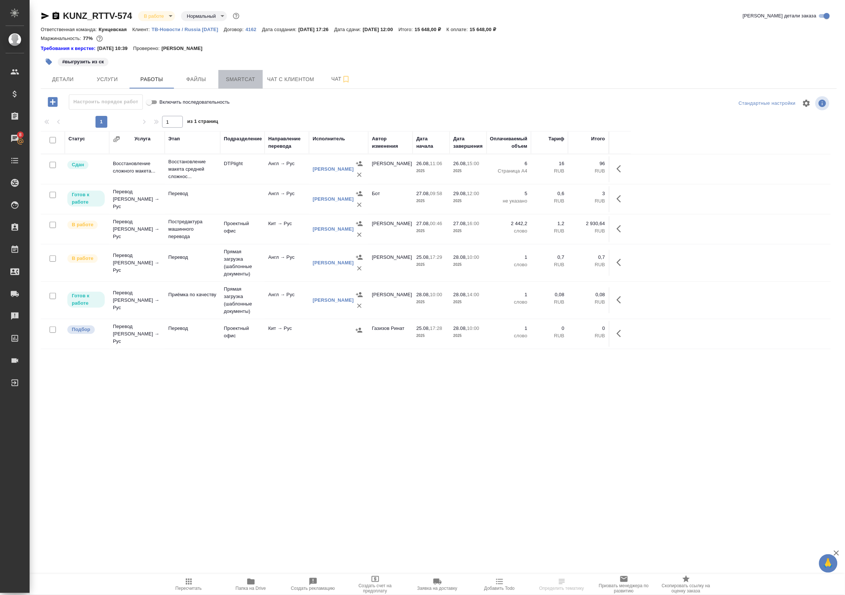
click at [254, 76] on span "Smartcat" at bounding box center [241, 79] width 36 height 9
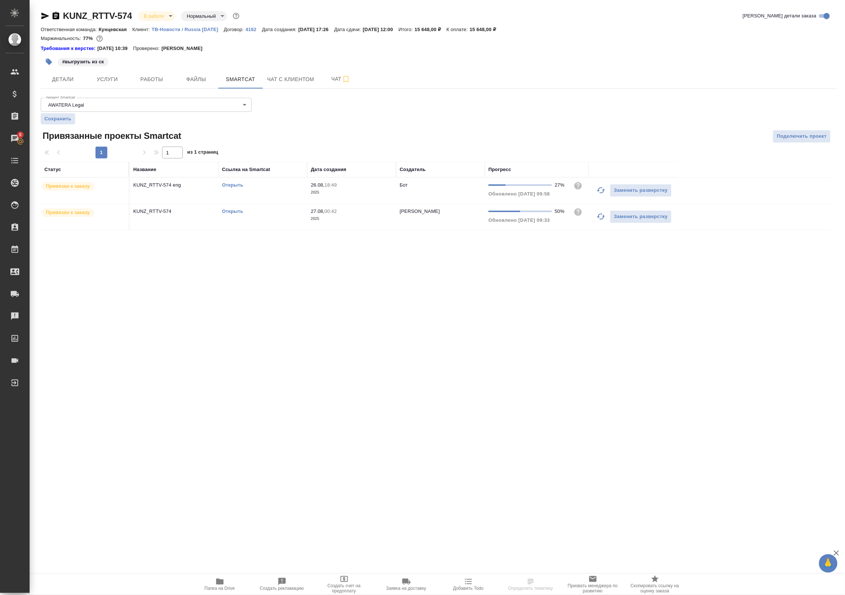
click at [225, 214] on link "Открыть" at bounding box center [232, 211] width 21 height 6
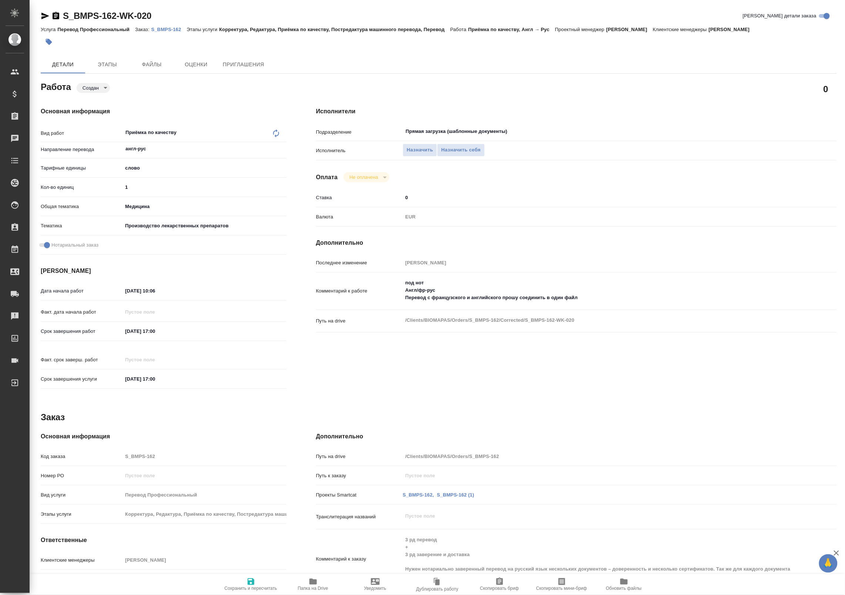
type textarea "x"
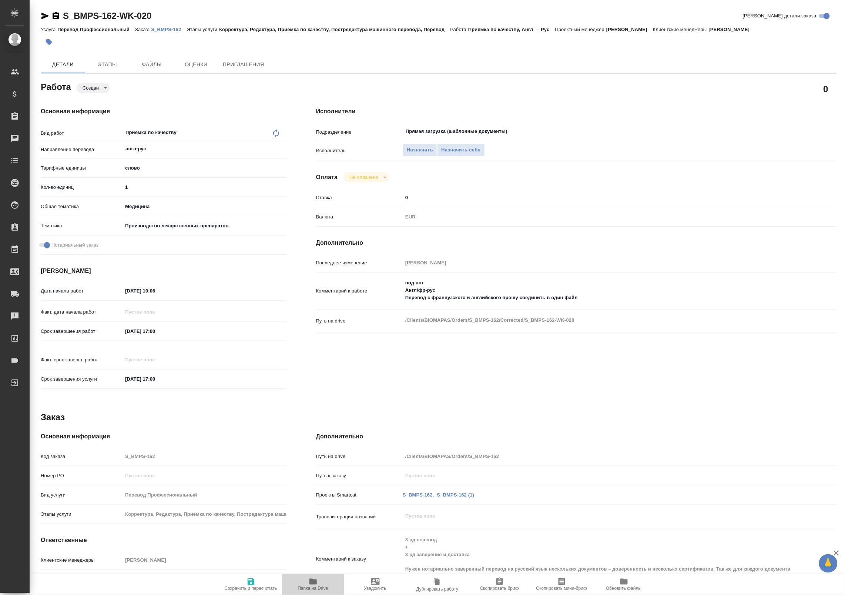
click at [313, 582] on icon "button" at bounding box center [312, 581] width 7 height 6
type textarea "x"
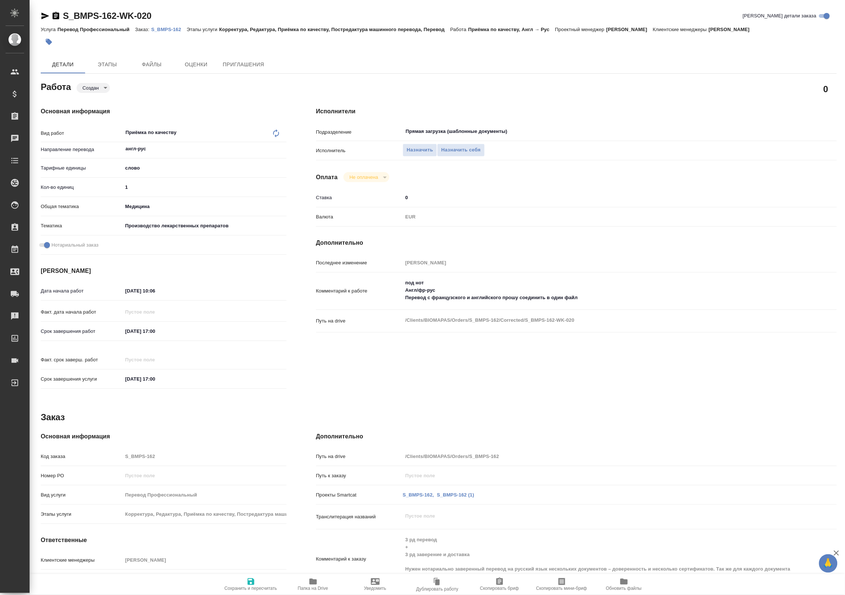
type textarea "x"
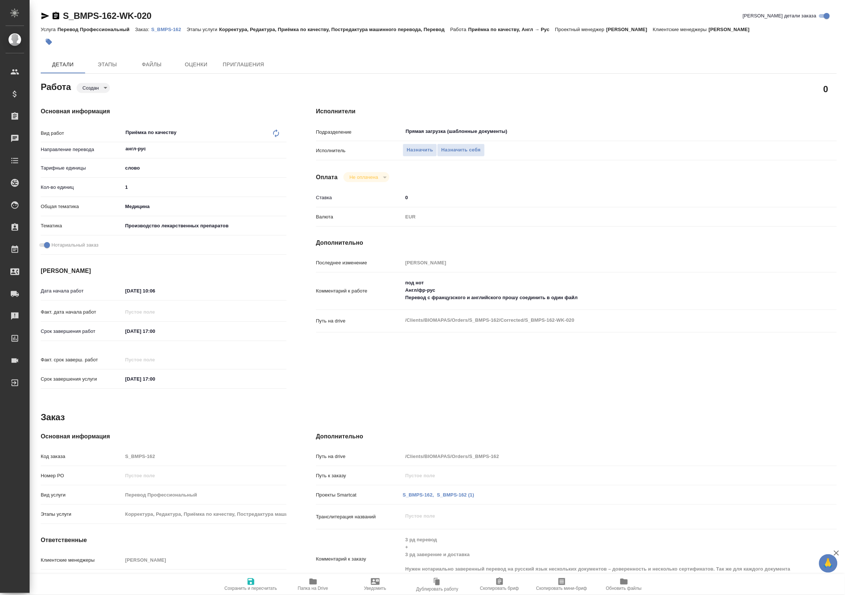
type textarea "x"
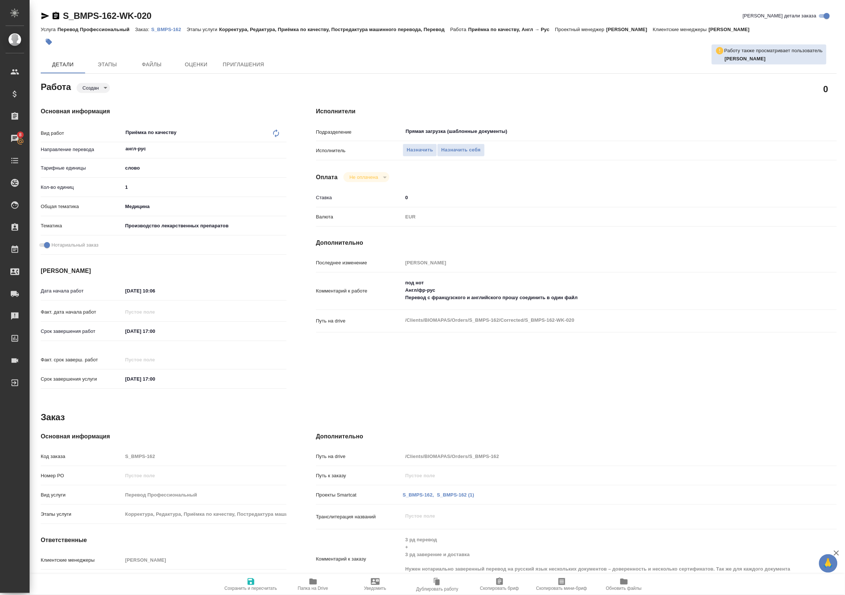
type textarea "x"
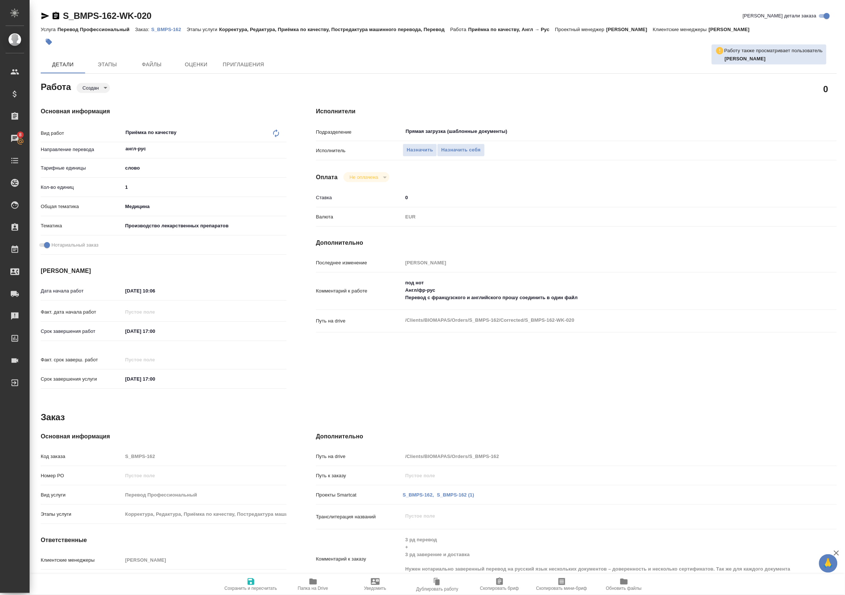
type textarea "x"
click at [98, 83] on body "🙏 .cls-1 fill:#fff; AWATERA Badanyan Artak Клиенты Спецификации Заказы 8 Чаты T…" at bounding box center [422, 297] width 845 height 595
click at [95, 102] on button "Подбор" at bounding box center [93, 100] width 21 height 8
type textarea "x"
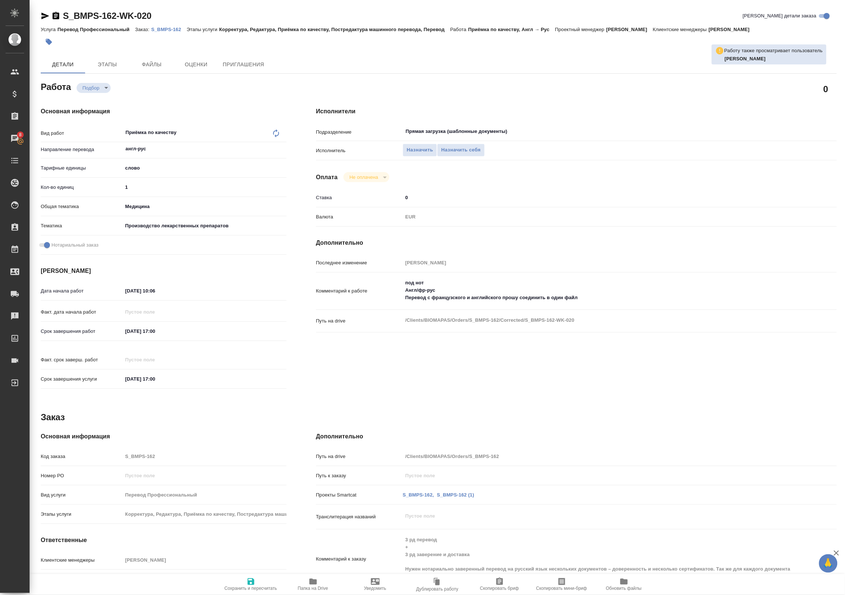
type textarea "x"
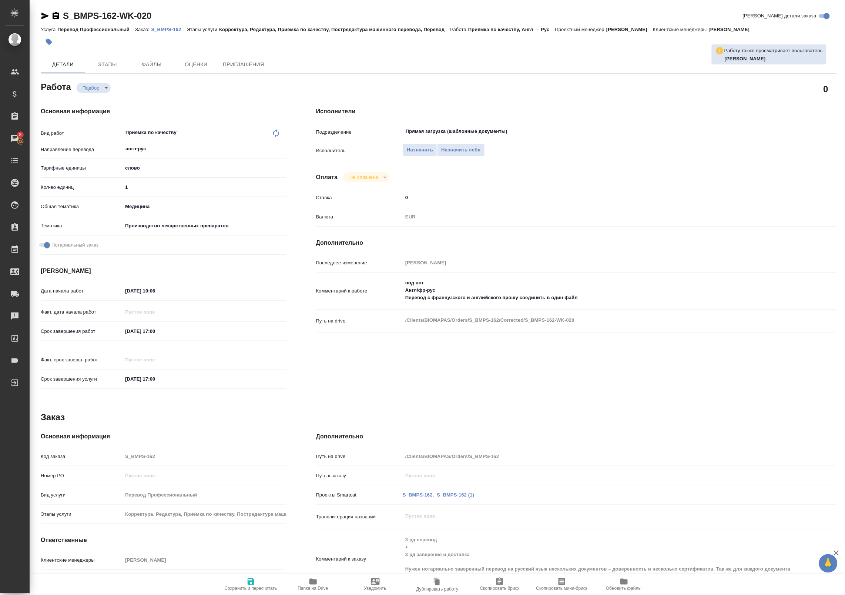
type textarea "x"
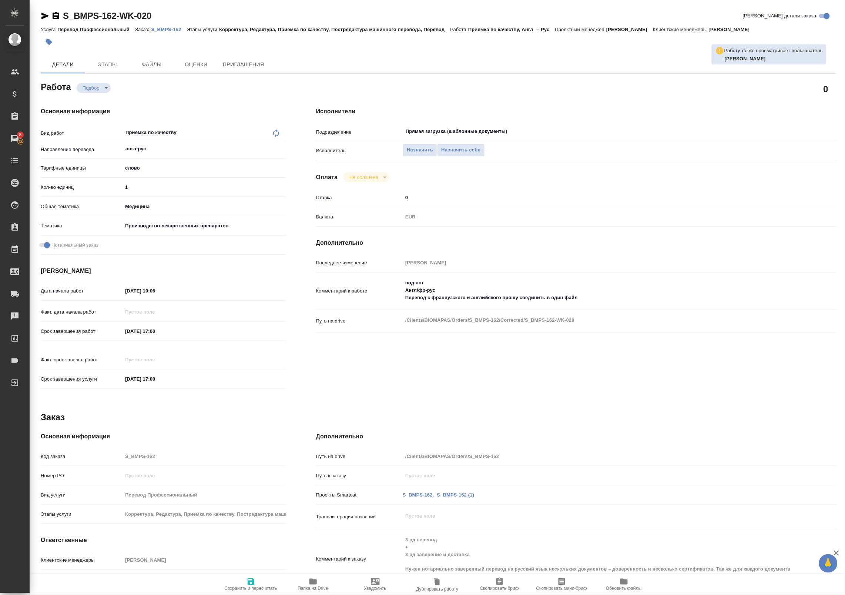
type textarea "x"
click at [258, 575] on button "Сохранить и пересчитать" at bounding box center [251, 584] width 62 height 21
type textarea "x"
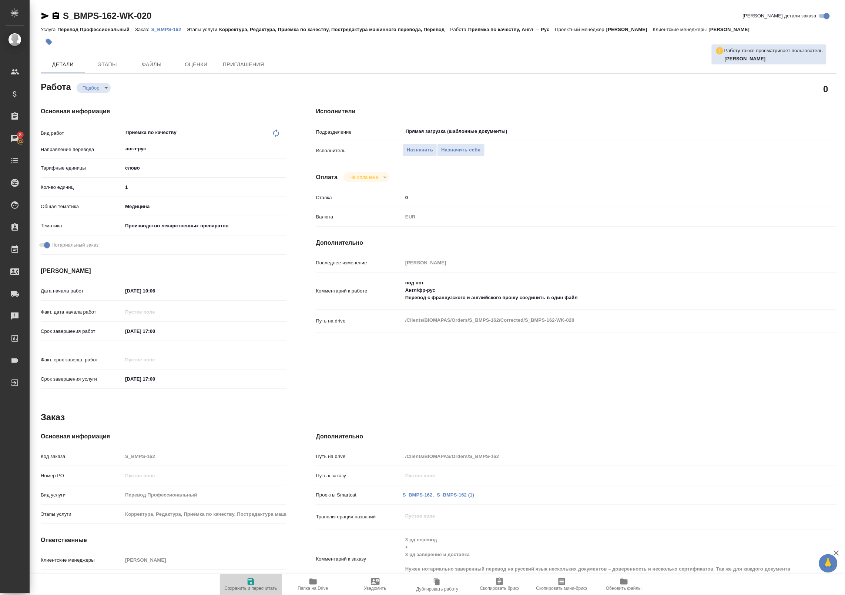
type textarea "x"
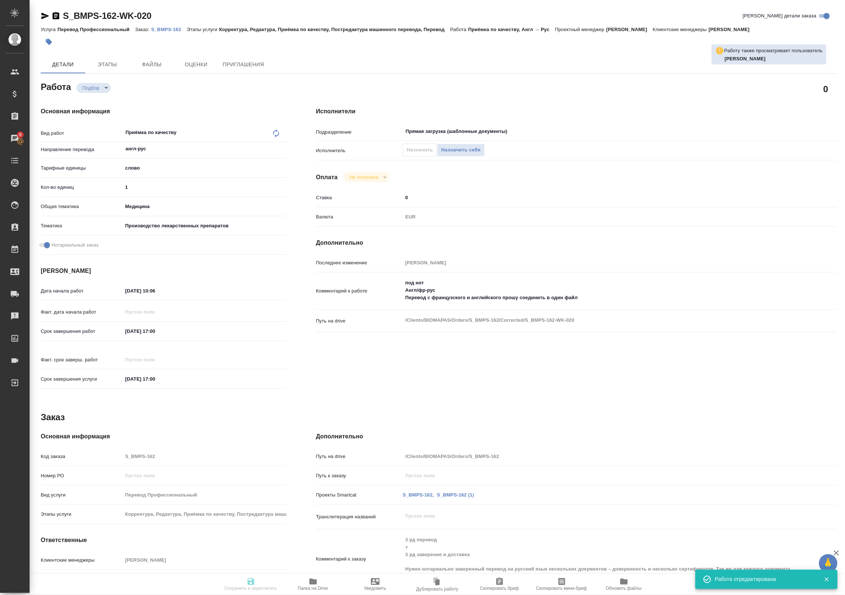
type textarea "x"
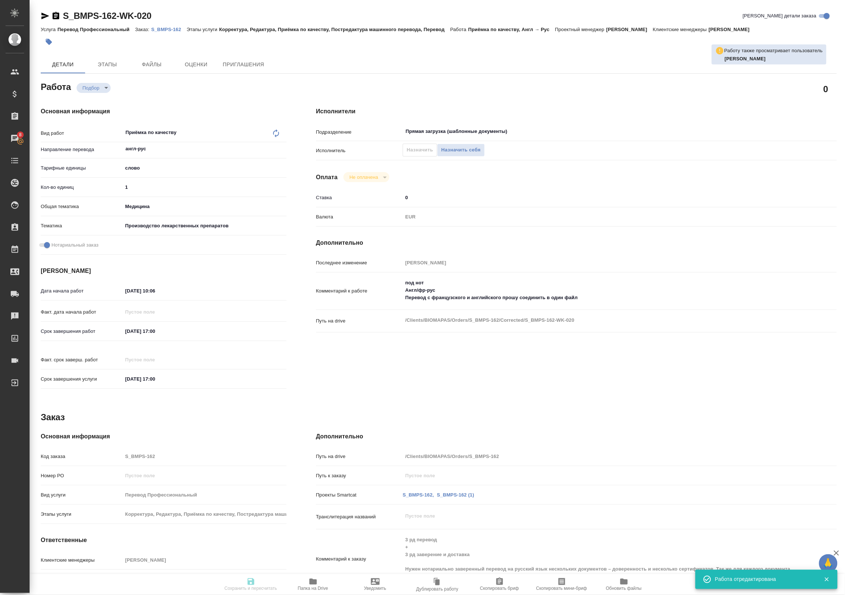
type input "recruiting"
type textarea "Приёмка по качеству"
type textarea "x"
type input "англ-рус"
type input "5a8b1489cc6b4906c91bfd90"
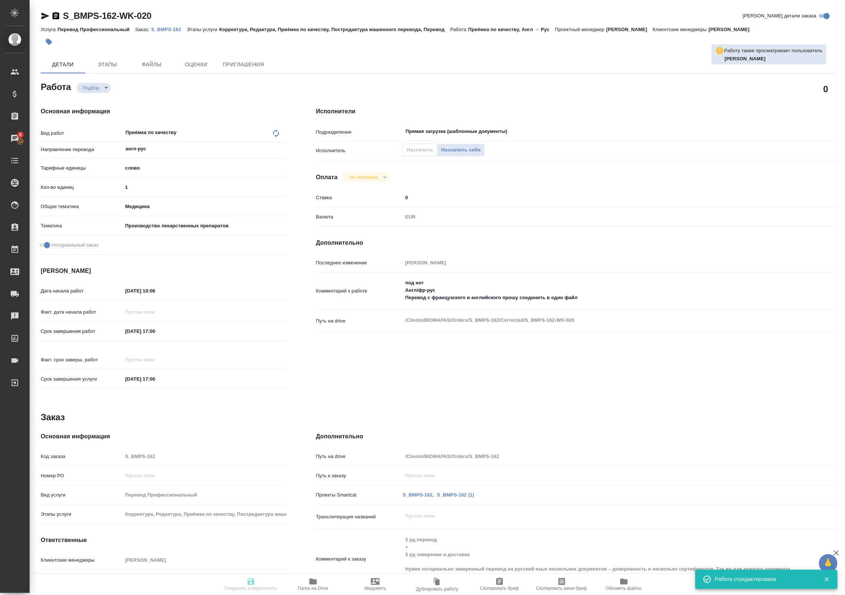
type input "1"
type input "med"
type input "614982fec5ecbb70f805293f"
checkbox input "true"
type input "27.08.2025 10:06"
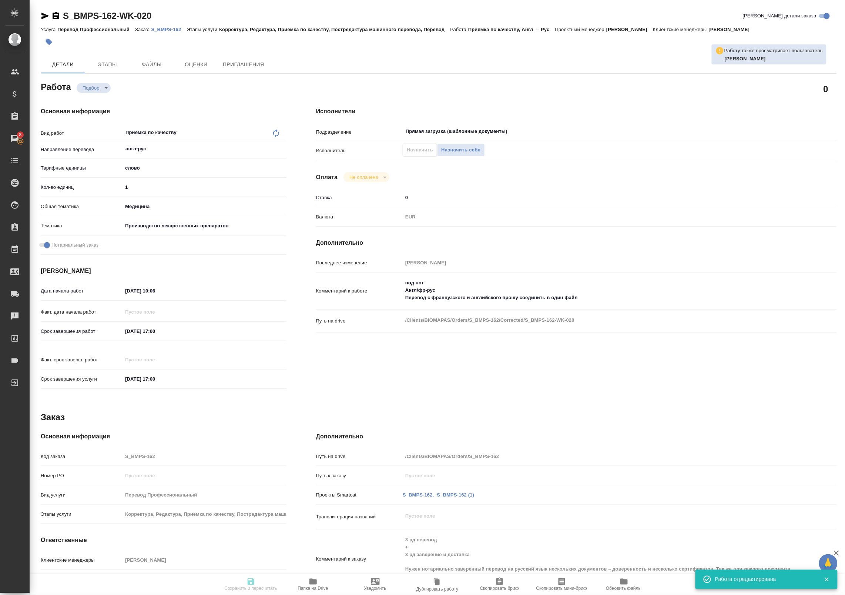
type input "27.08.2025 17:00"
type input "28.08.2025 17:00"
type input "Прямая загрузка (шаблонные документы)"
type input "notPayed"
type input "0"
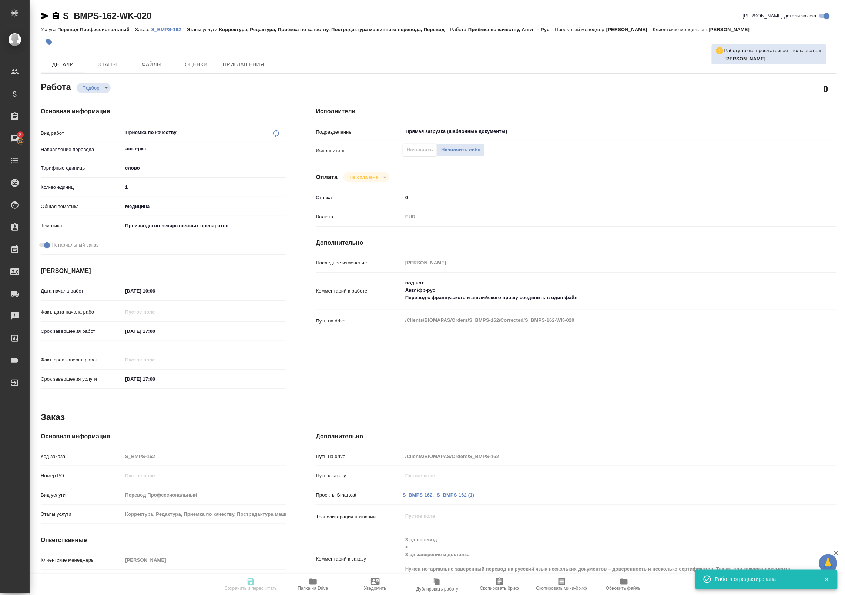
type input "EUR"
type input "[PERSON_NAME]"
type textarea "под нот Англ/фр-рус Перевод с французского и английского прошу соединить в один…"
type textarea "x"
type textarea "/Clients/BIOMAPAS/Orders/S_BMPS-162/Corrected/S_BMPS-162-WK-020"
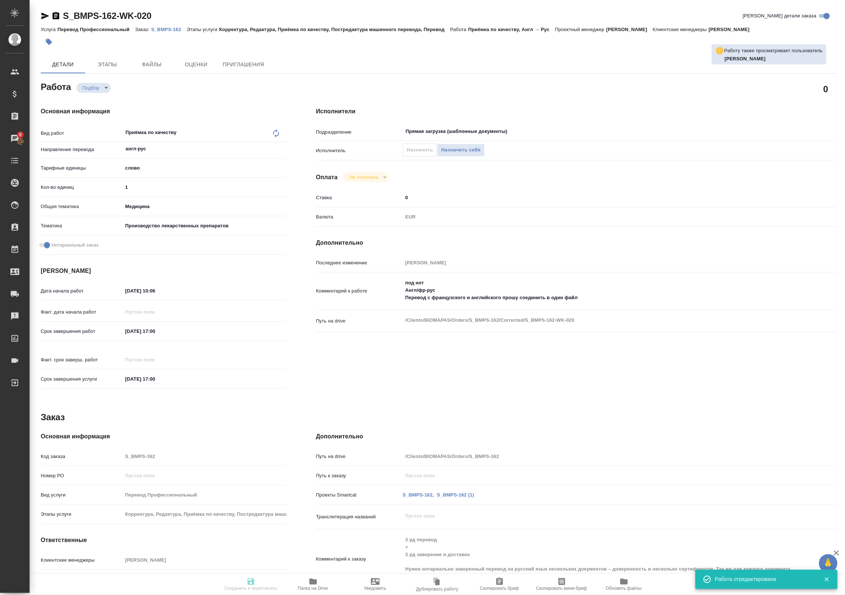
type textarea "x"
type input "S_BMPS-162"
type input "Перевод Профессиональный"
type input "Корректура, Редактура, Приёмка по качеству, Постредактура машинного перевода, П…"
type input "[PERSON_NAME]"
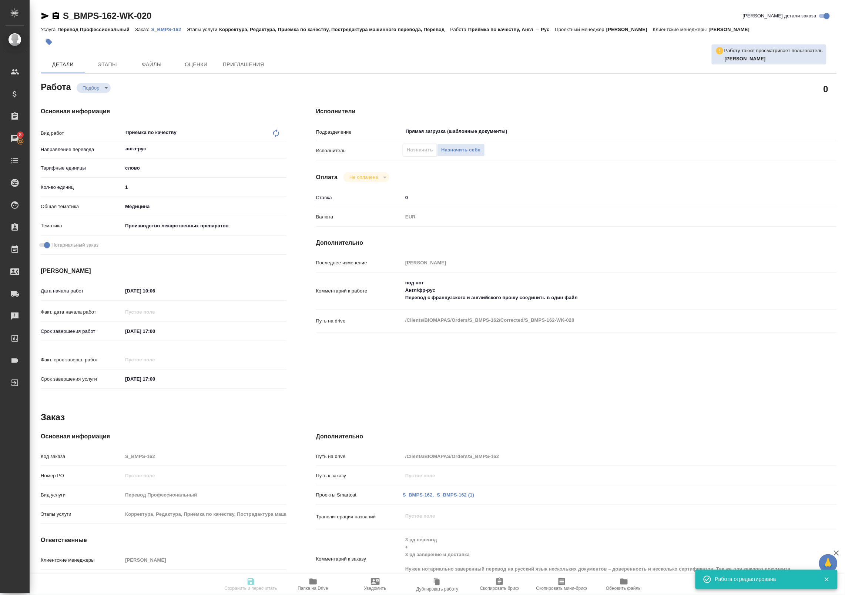
type input "[PERSON_NAME]"
type input "/Clients/BIOMAPAS/Orders/S_BMPS-162"
type textarea "x"
type textarea "3 рд перевод + 3 рд заверение и доставка Нужен нотариально заверенный перевод н…"
type textarea "x"
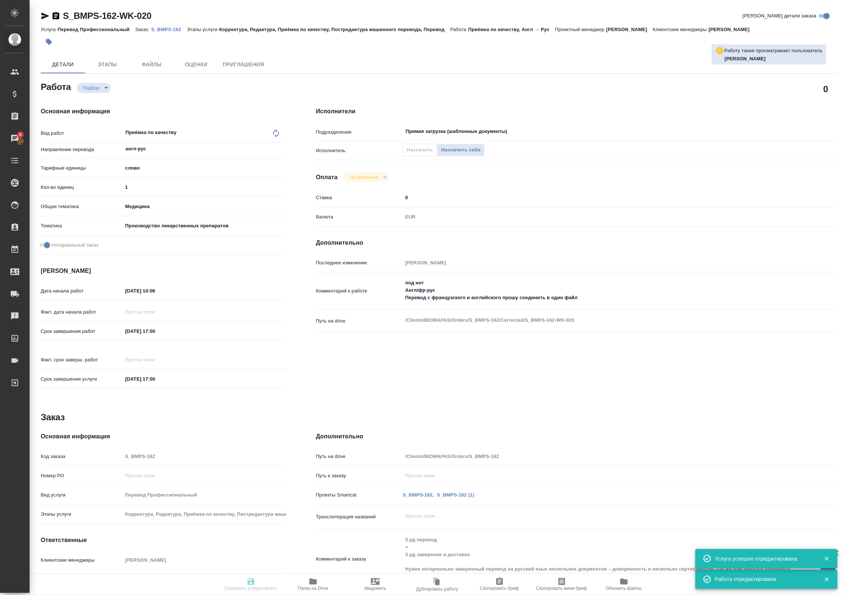
type textarea "x"
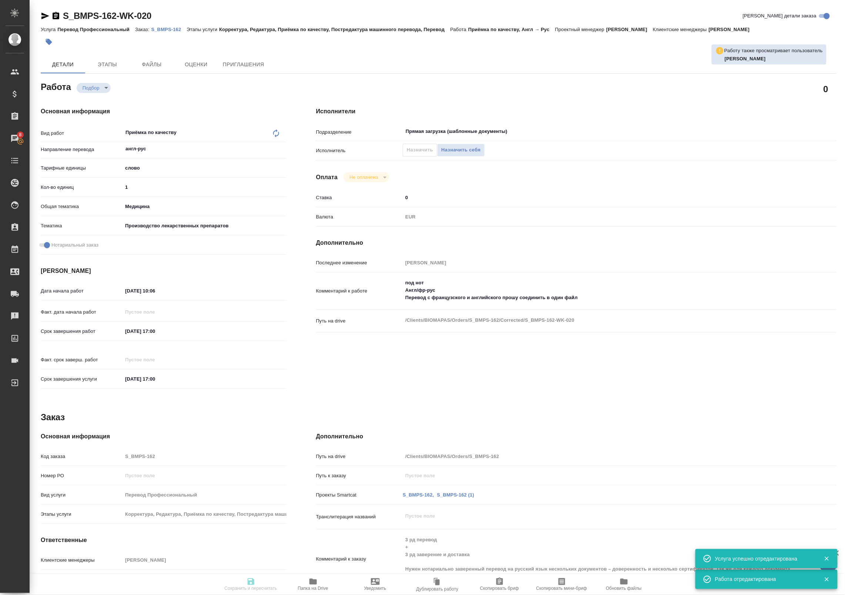
type textarea "x"
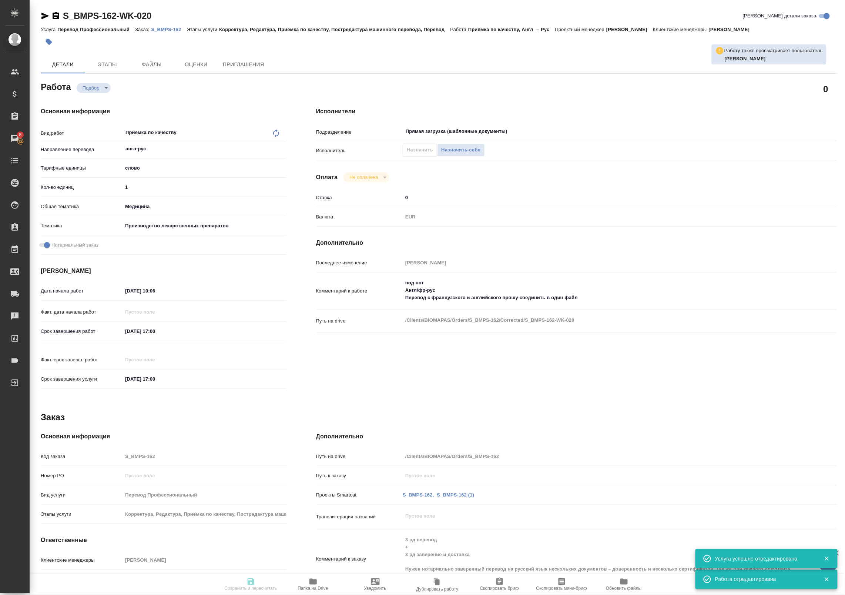
type textarea "x"
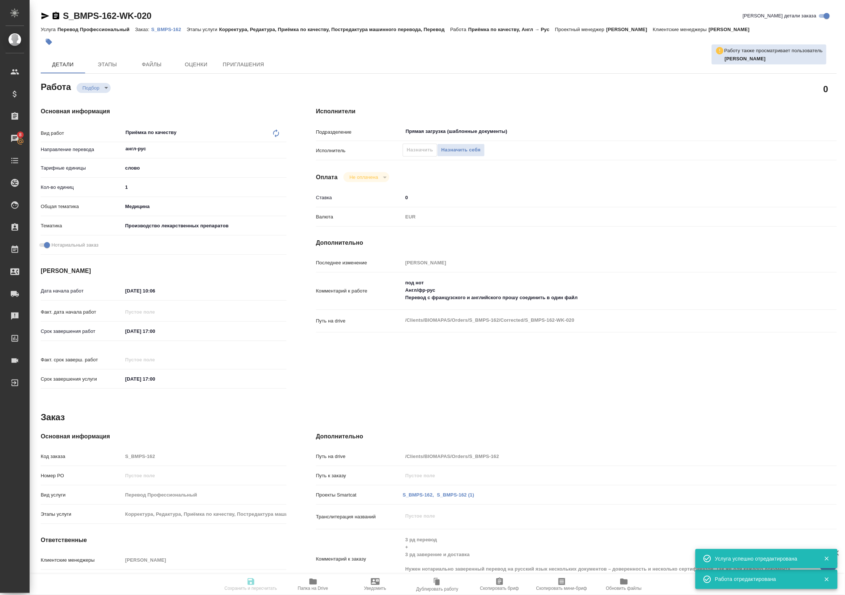
type textarea "x"
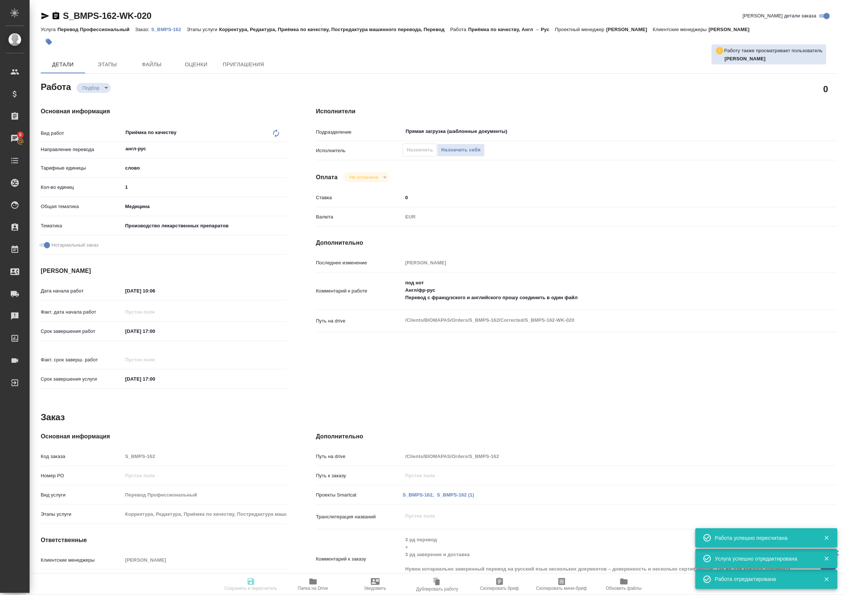
type input "recruiting"
type textarea "Приёмка по качеству"
type textarea "x"
type input "англ-рус"
type input "5a8b1489cc6b4906c91bfd90"
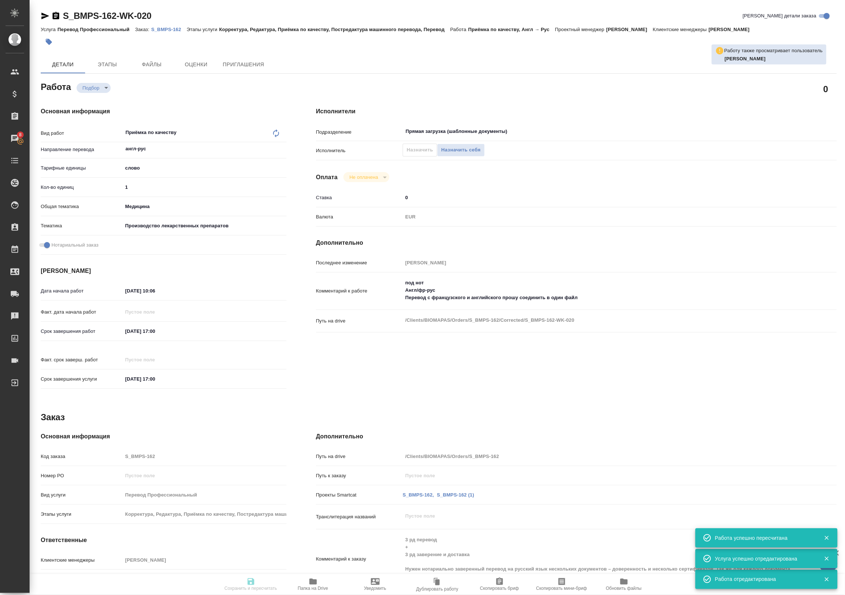
type input "1"
type input "med"
type input "614982fec5ecbb70f805293f"
checkbox input "true"
type input "27.08.2025 10:06"
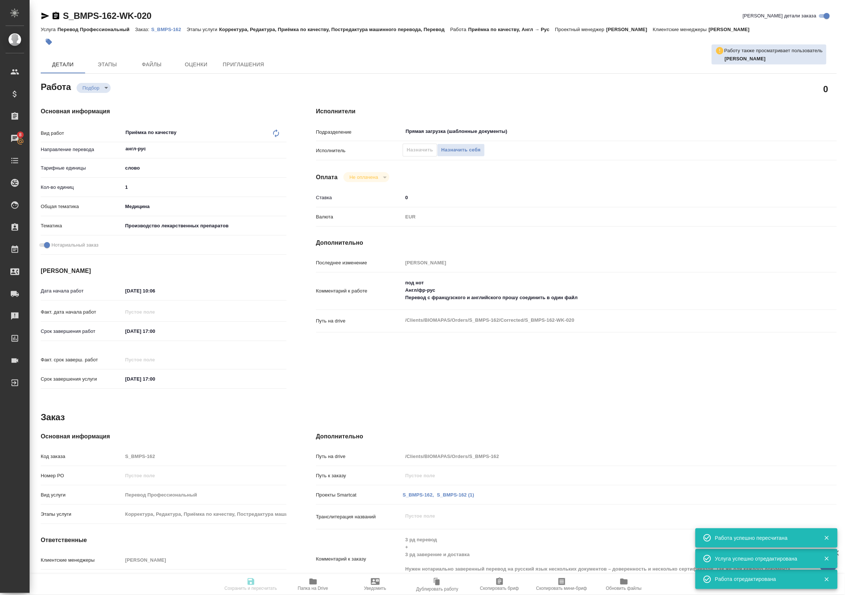
type input "27.08.2025 17:00"
type input "28.08.2025 17:00"
type input "Прямая загрузка (шаблонные документы)"
type input "notPayed"
type input "0"
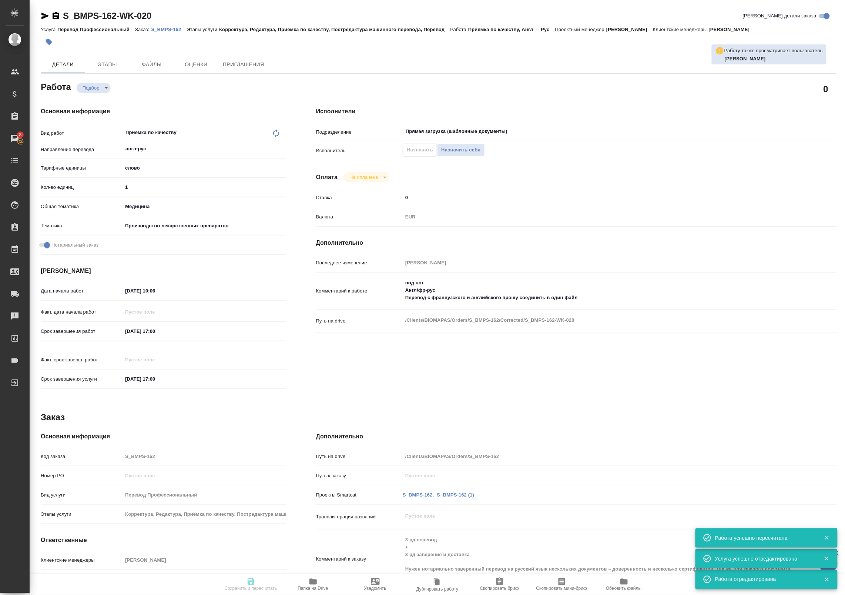
type input "EUR"
type input "[PERSON_NAME]"
type textarea "под нот Англ/фр-рус Перевод с французского и английского прошу соединить в один…"
type textarea "x"
type textarea "/Clients/BIOMAPAS/Orders/S_BMPS-162/Corrected/S_BMPS-162-WK-020"
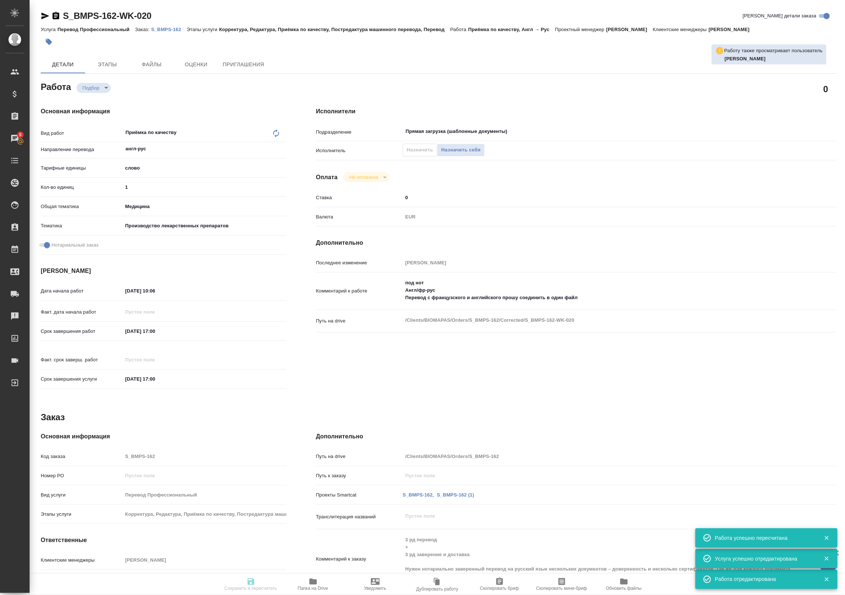
type textarea "x"
type input "S_BMPS-162"
type input "Перевод Профессиональный"
type input "Корректура, Редактура, Приёмка по качеству, Постредактура машинного перевода, П…"
type input "[PERSON_NAME]"
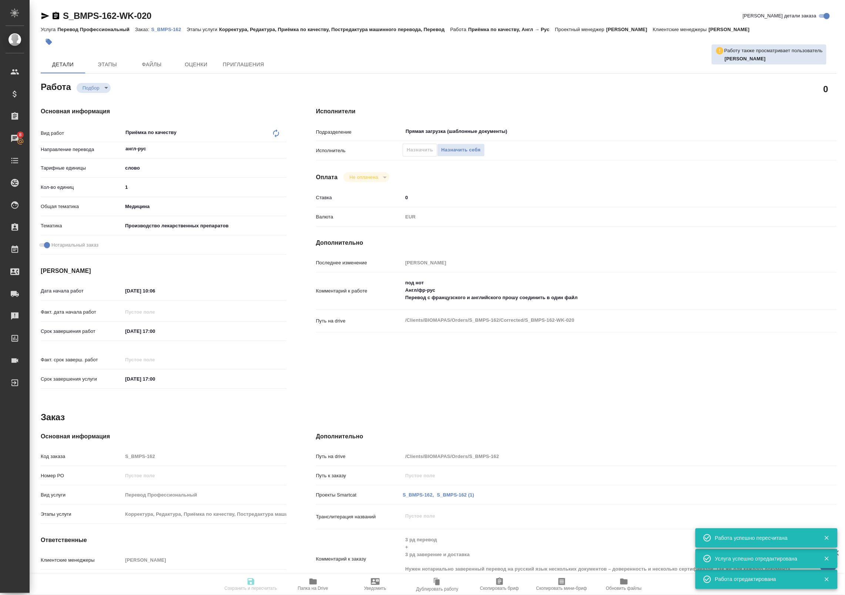
type input "[PERSON_NAME]"
type input "/Clients/BIOMAPAS/Orders/S_BMPS-162"
type textarea "x"
type textarea "3 рд перевод + 3 рд заверение и доставка Нужен нотариально заверенный перевод н…"
type textarea "x"
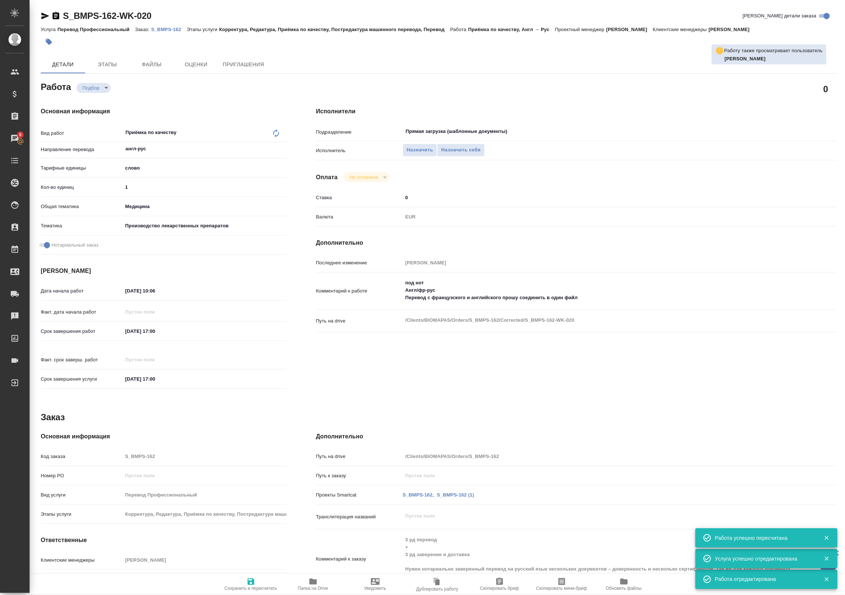
type textarea "x"
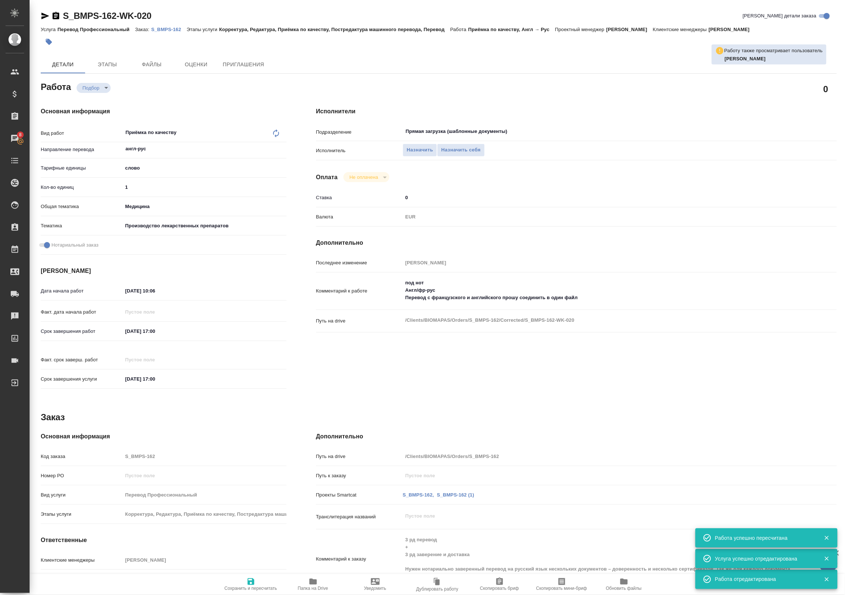
type textarea "x"
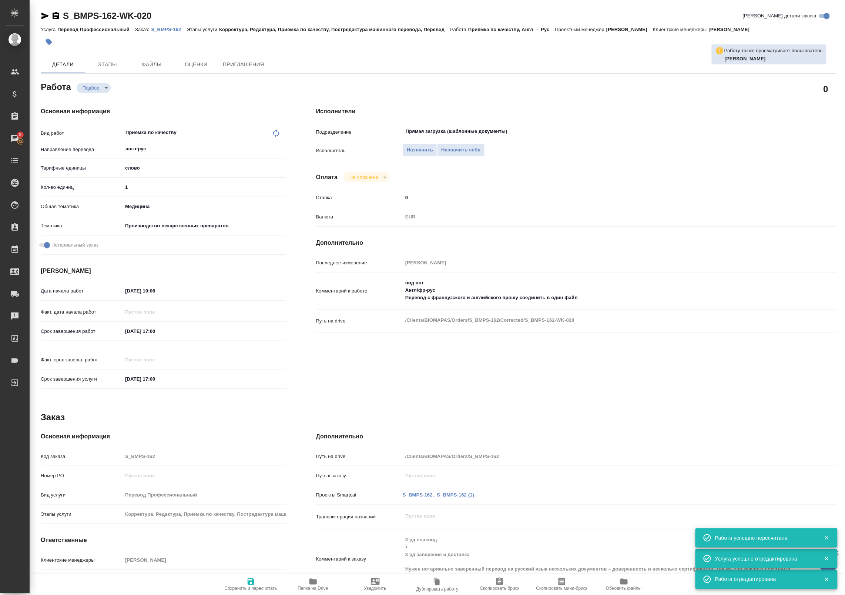
type textarea "x"
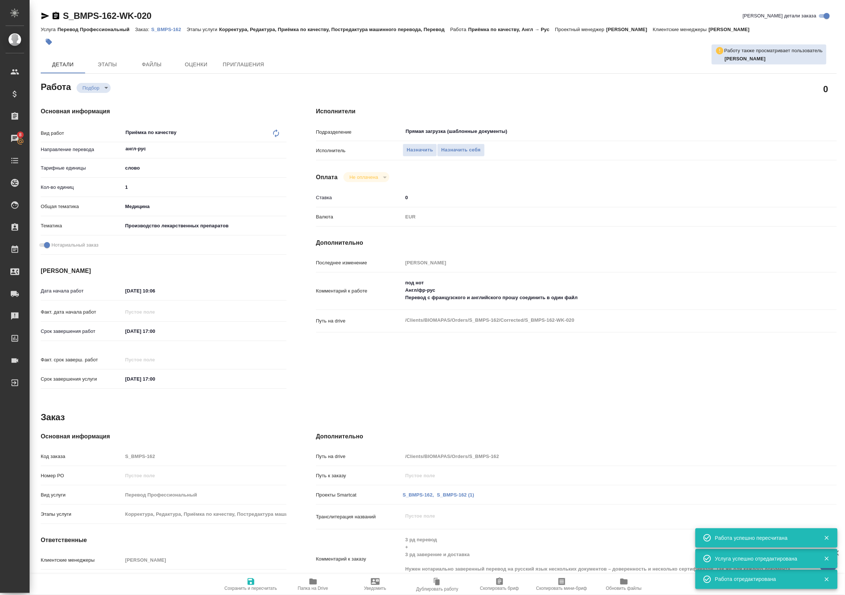
type textarea "x"
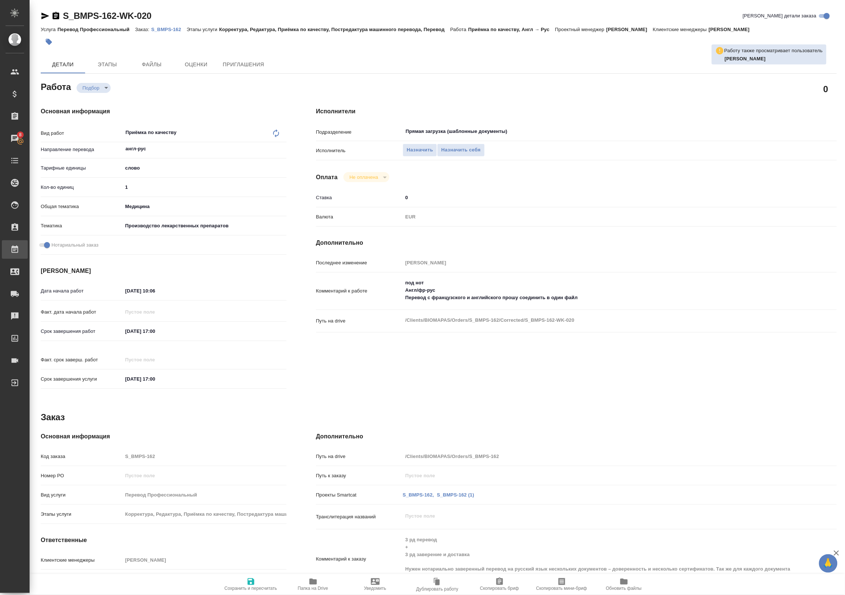
type textarea "x"
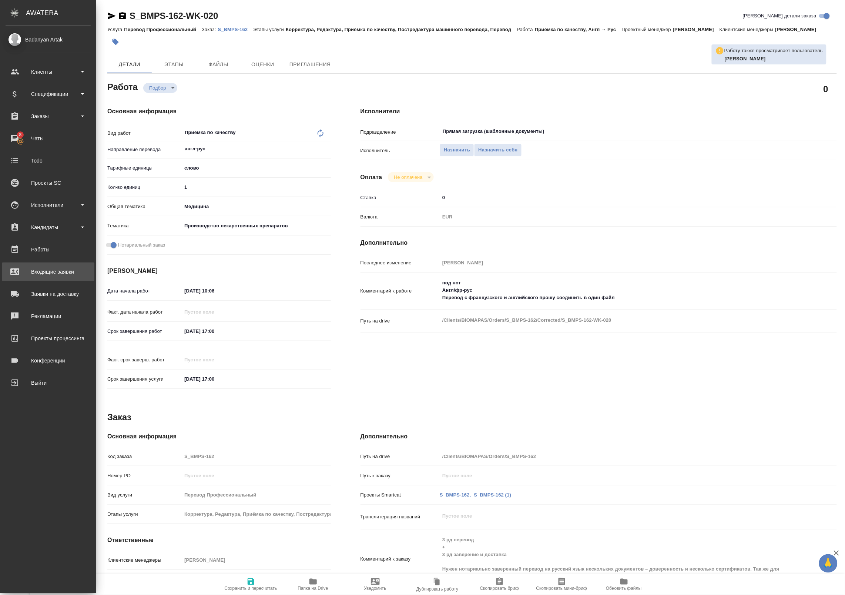
type textarea "x"
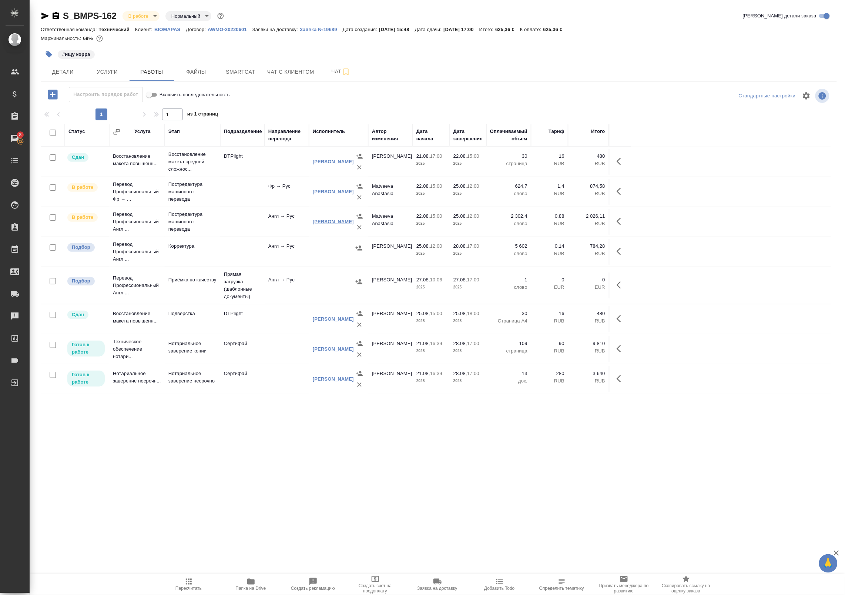
click at [319, 224] on link "[PERSON_NAME]" at bounding box center [333, 222] width 41 height 6
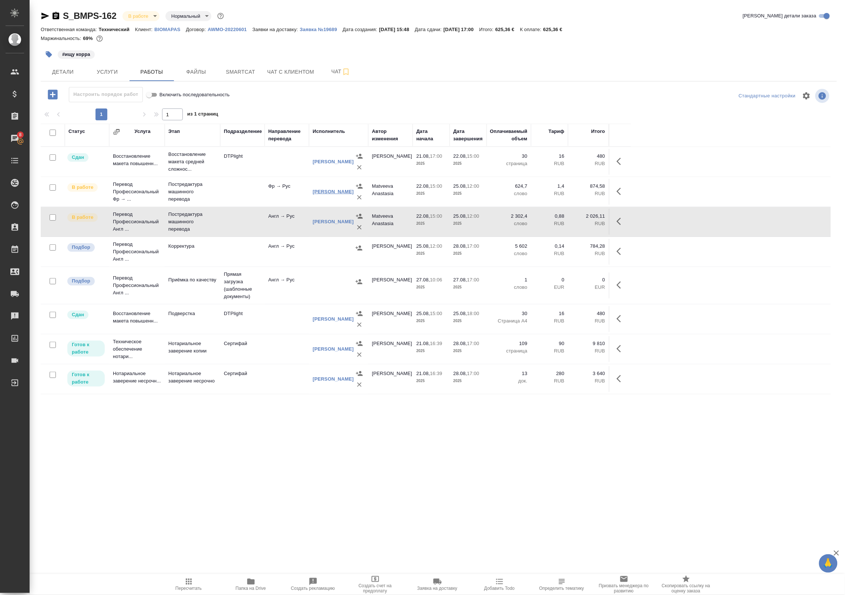
click at [331, 193] on link "[PERSON_NAME]" at bounding box center [333, 192] width 41 height 6
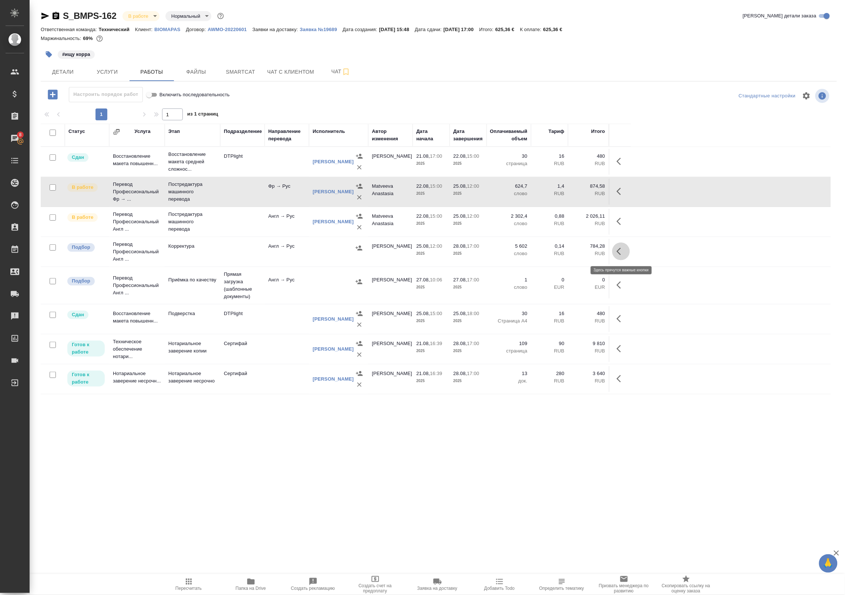
click at [619, 253] on icon "button" at bounding box center [619, 251] width 4 height 7
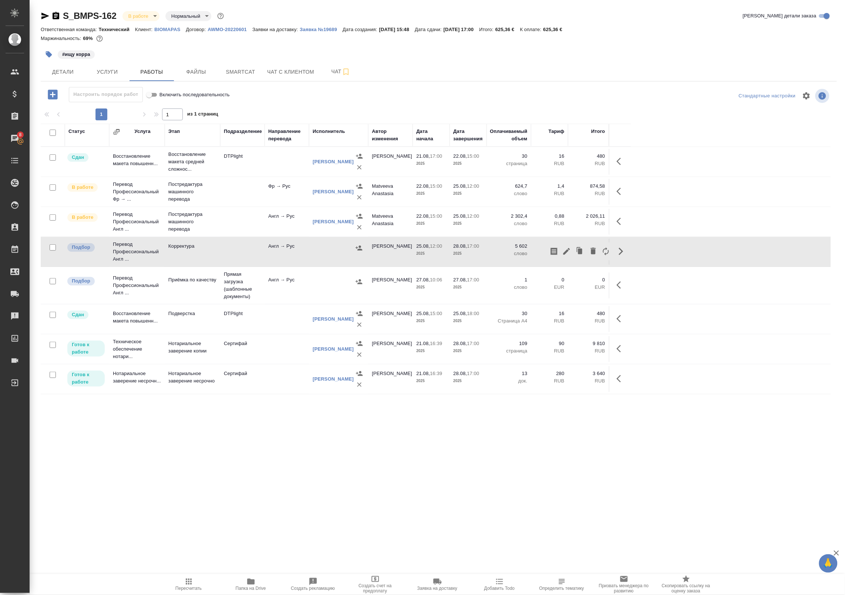
click at [53, 247] on input "checkbox" at bounding box center [53, 247] width 6 height 6
checkbox input "true"
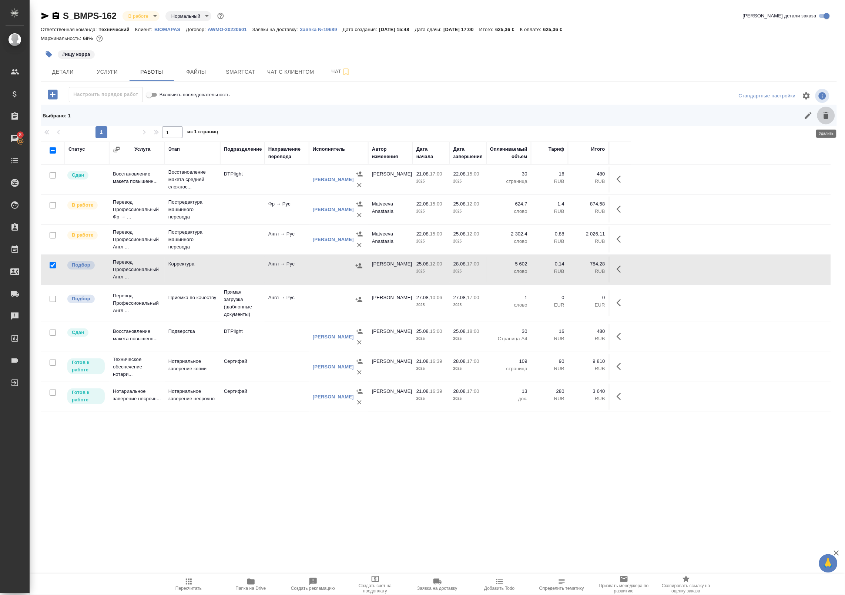
click at [827, 116] on icon "button" at bounding box center [825, 115] width 5 height 7
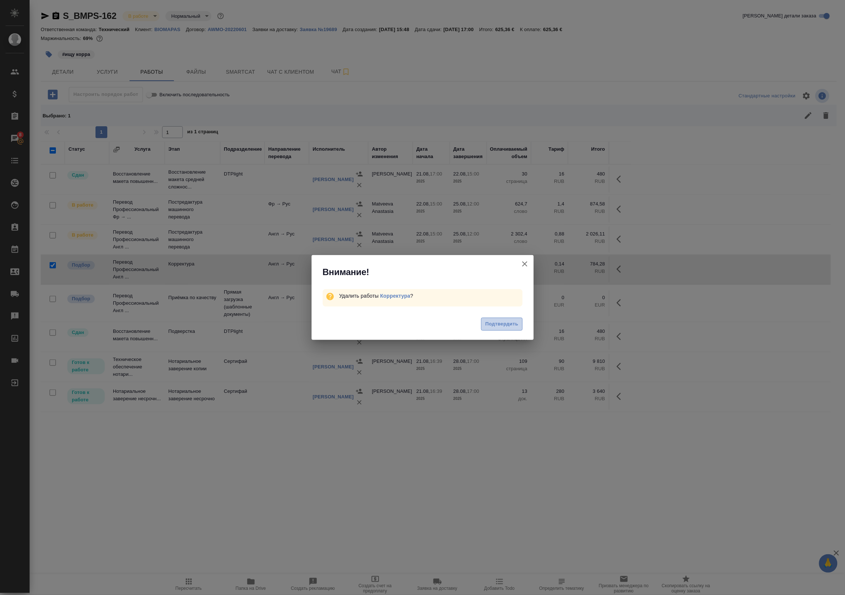
click at [507, 328] on span "Подтвердить" at bounding box center [501, 324] width 33 height 9
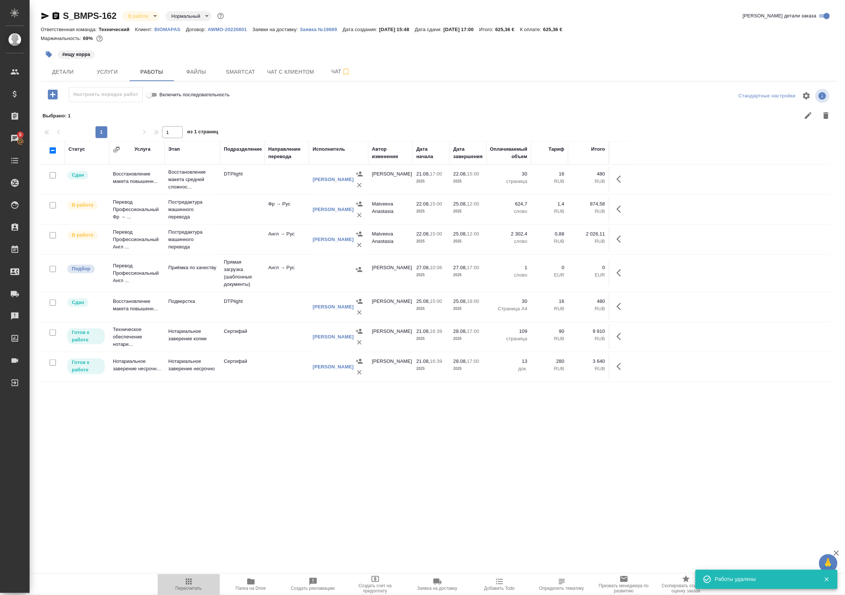
click at [188, 577] on icon "button" at bounding box center [188, 581] width 9 height 9
click at [267, 289] on tr "Подбор Перевод Профессиональный Англ ... Приёмка по качеству Прямая загрузка (ш…" at bounding box center [436, 273] width 790 height 37
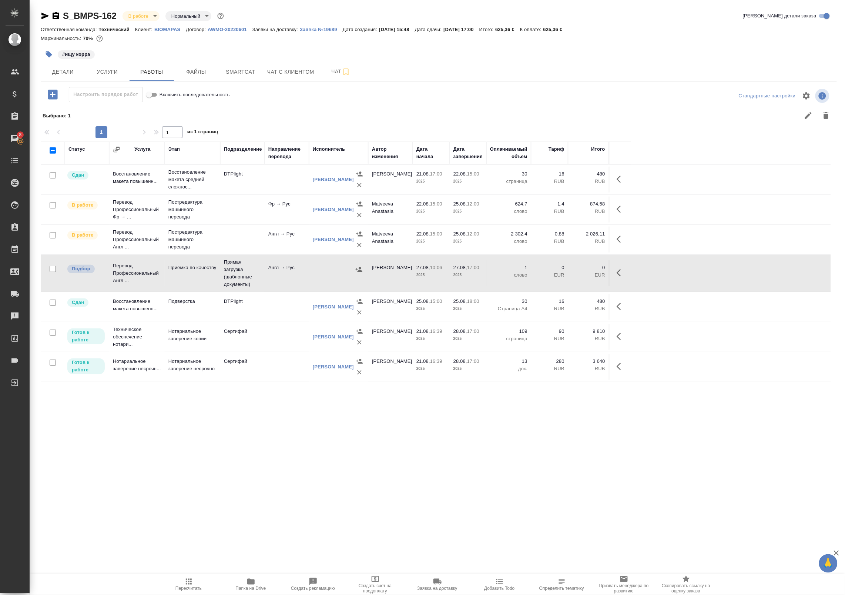
click at [267, 289] on tr "Подбор Перевод Профессиональный Англ ... Приёмка по качеству Прямая загрузка (ш…" at bounding box center [436, 273] width 790 height 37
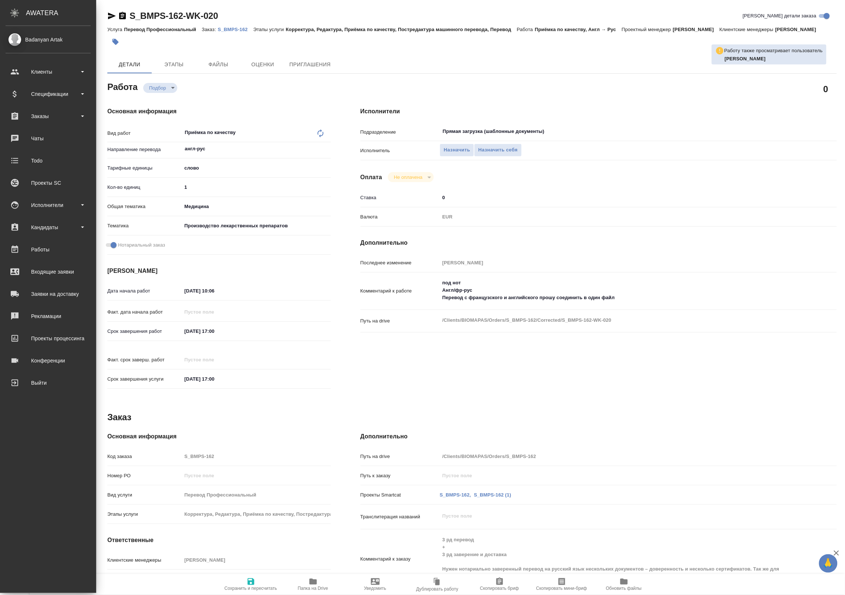
type textarea "x"
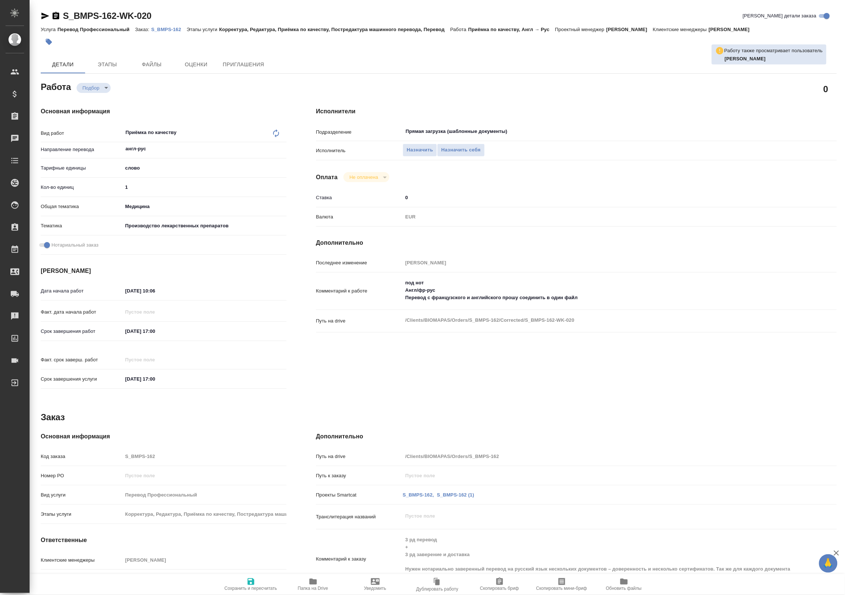
type textarea "x"
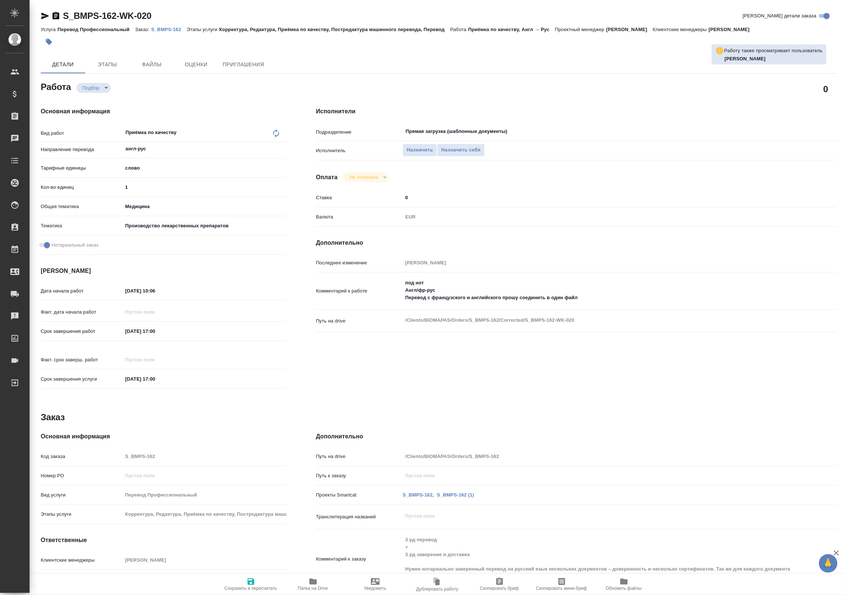
type textarea "x"
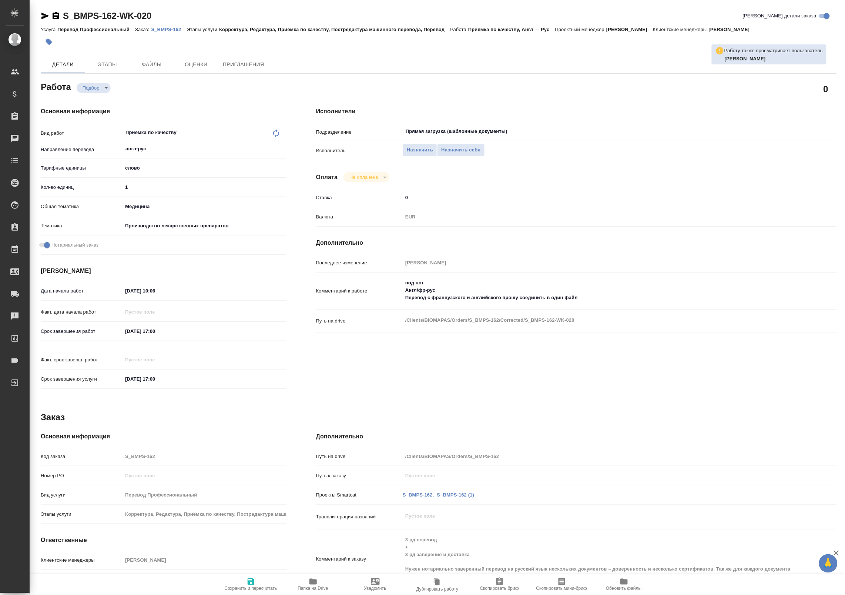
type textarea "x"
